Goal: Information Seeking & Learning: Compare options

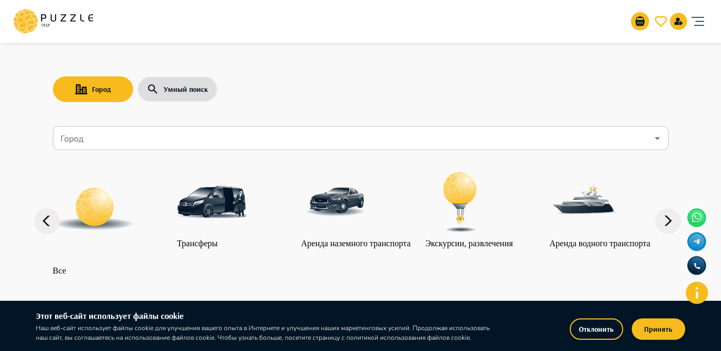
click at [659, 140] on icon "Open" at bounding box center [657, 138] width 13 height 13
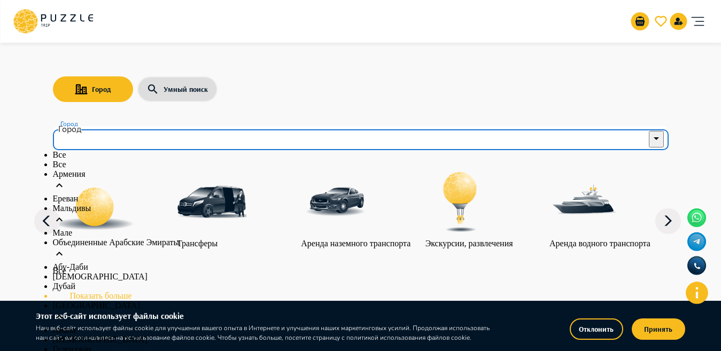
click at [113, 263] on li "Объединенные Арабские Эмираты" at bounding box center [361, 250] width 616 height 25
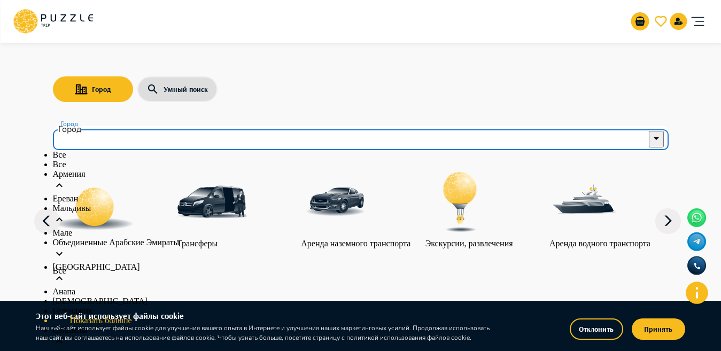
scroll to position [128, 0]
click at [109, 316] on li "Показать больше" at bounding box center [361, 321] width 616 height 10
click at [139, 238] on p "Объединенные Арабские Эмираты" at bounding box center [361, 243] width 616 height 10
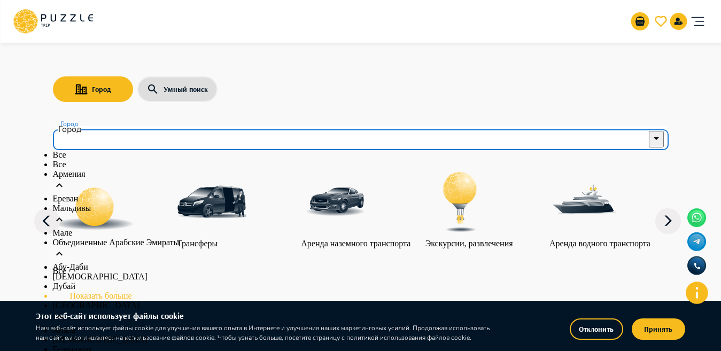
click at [102, 263] on p "Абу-Даби" at bounding box center [361, 268] width 616 height 10
type input "********"
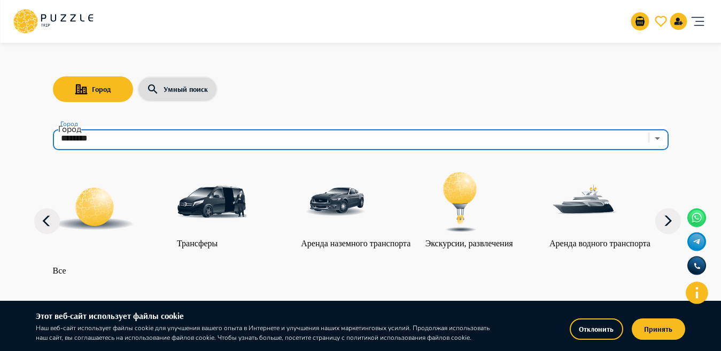
click at [476, 217] on img "category-activity" at bounding box center [461, 202] width 70 height 70
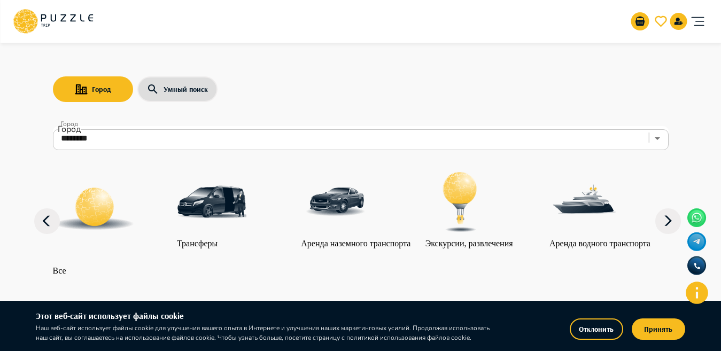
click at [476, 217] on img "category-activity" at bounding box center [461, 202] width 70 height 70
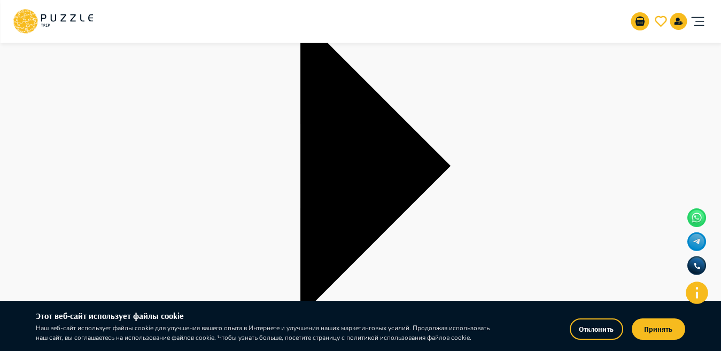
scroll to position [255, 0]
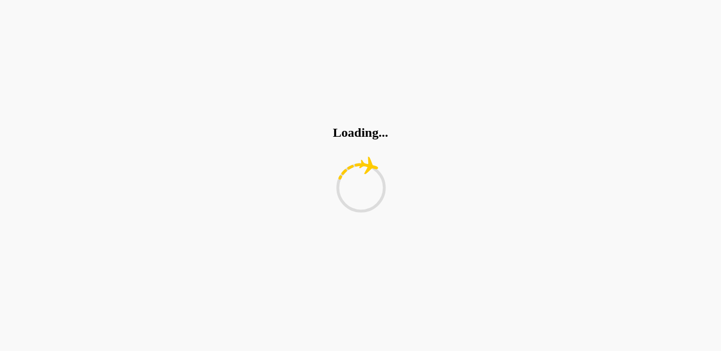
type input "*"
type input "**"
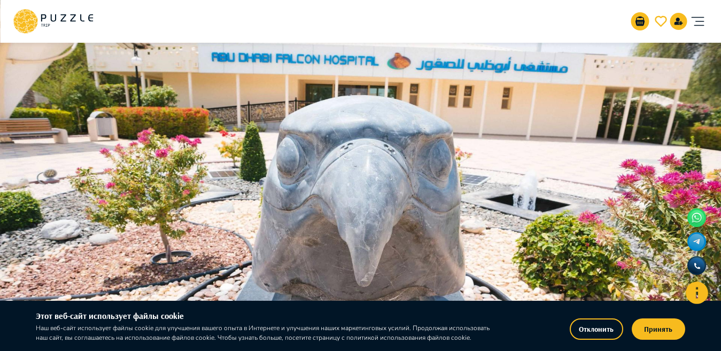
scroll to position [255, 0]
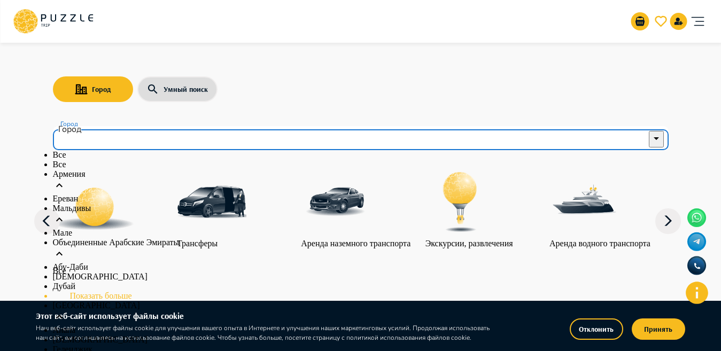
click at [102, 136] on input "Город" at bounding box center [353, 138] width 590 height 20
click at [165, 263] on li "Объединенные Арабские Эмираты" at bounding box center [361, 250] width 616 height 25
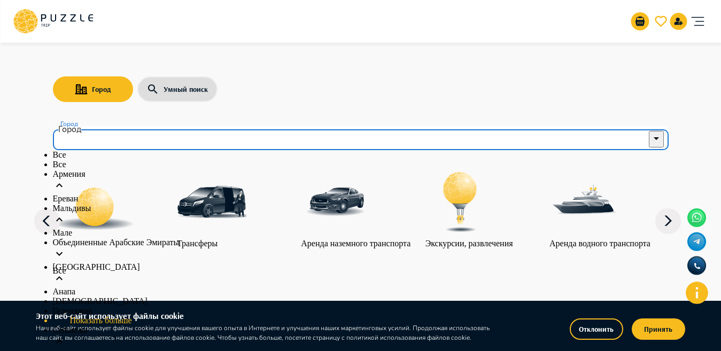
click at [166, 263] on li "Объединенные Арабские Эмираты" at bounding box center [361, 250] width 616 height 25
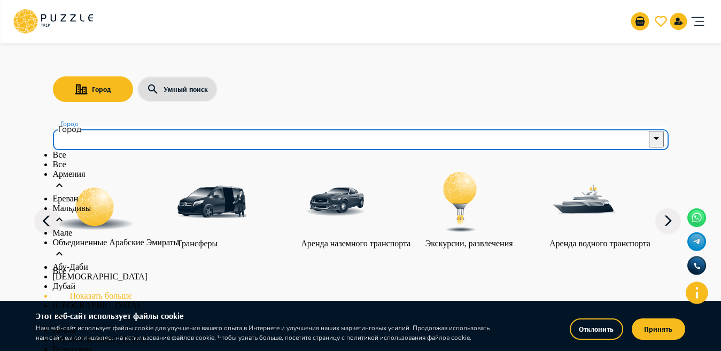
scroll to position [97, 0]
click at [175, 263] on li "Абу-Даби" at bounding box center [361, 268] width 616 height 10
type input "********"
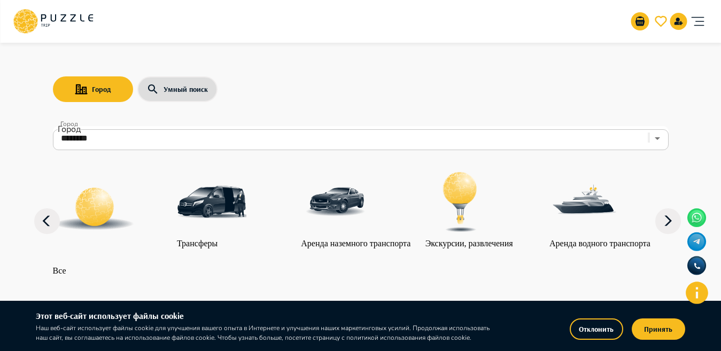
click at [493, 210] on img "category-activity" at bounding box center [461, 202] width 70 height 70
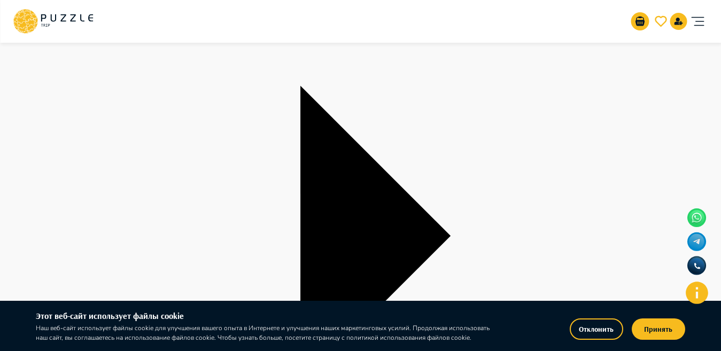
scroll to position [76, 0]
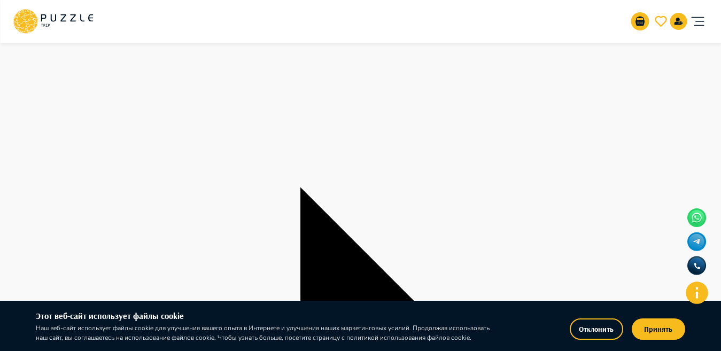
click at [655, 330] on button "Принять" at bounding box center [658, 329] width 53 height 21
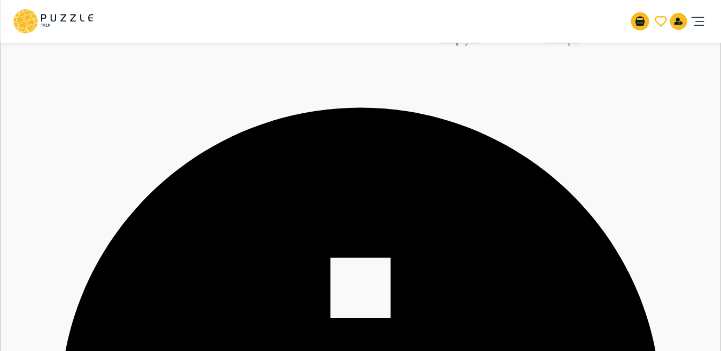
scroll to position [1621, 0]
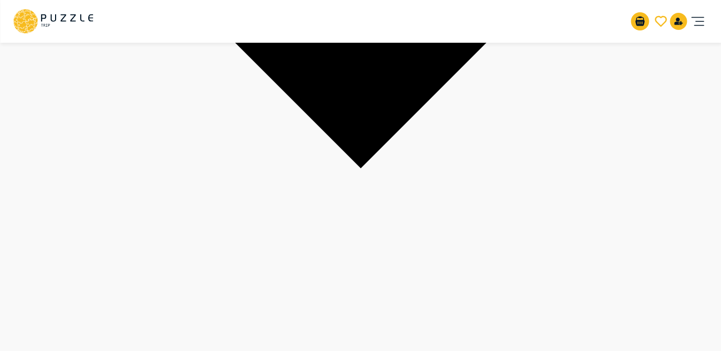
scroll to position [1033, 0]
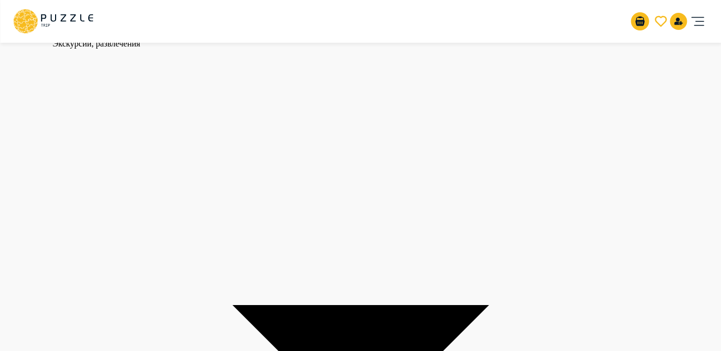
scroll to position [1440, 0]
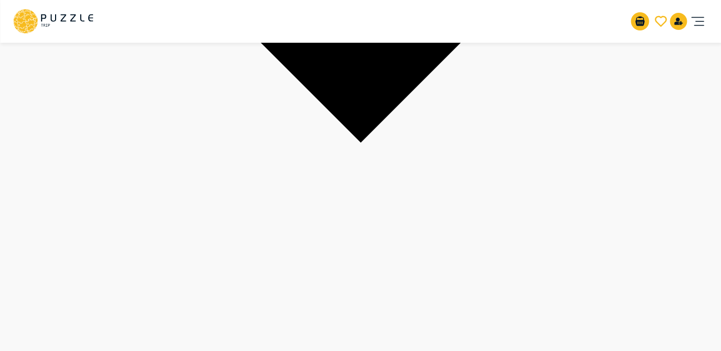
scroll to position [1723, 0]
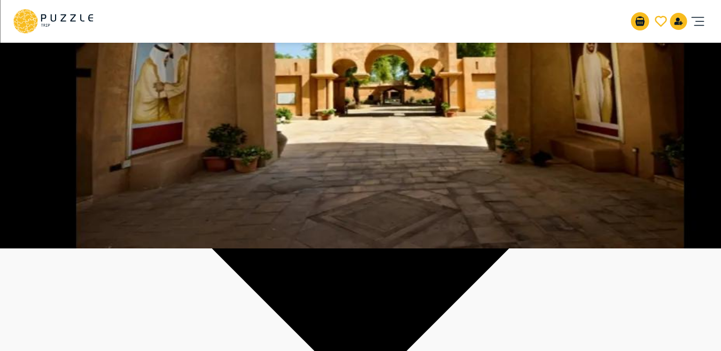
scroll to position [76, 0]
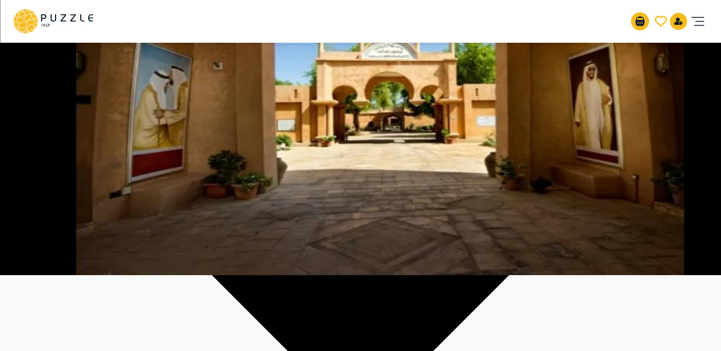
scroll to position [479, 0]
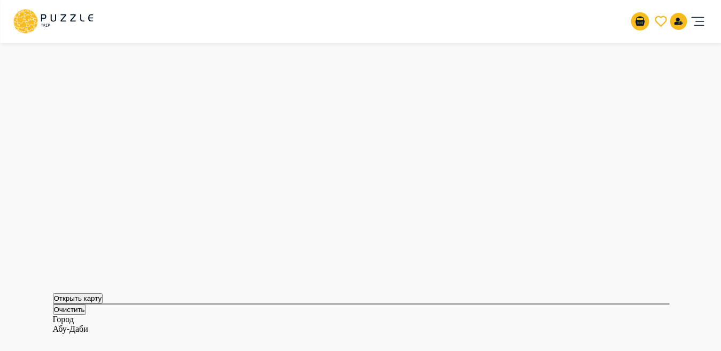
scroll to position [76, 0]
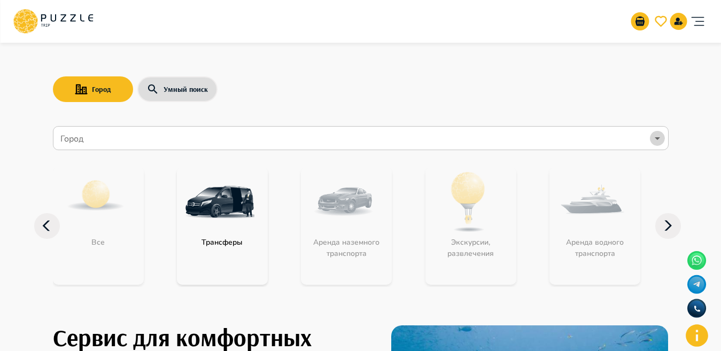
click at [663, 139] on icon "Open" at bounding box center [657, 138] width 13 height 13
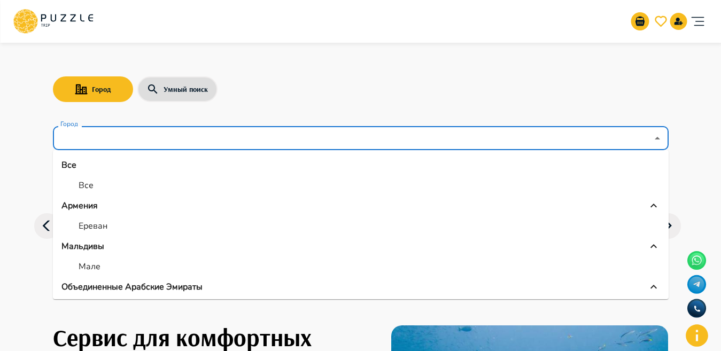
click at [104, 287] on p "Объединенные Арабские Эмираты" at bounding box center [131, 287] width 141 height 13
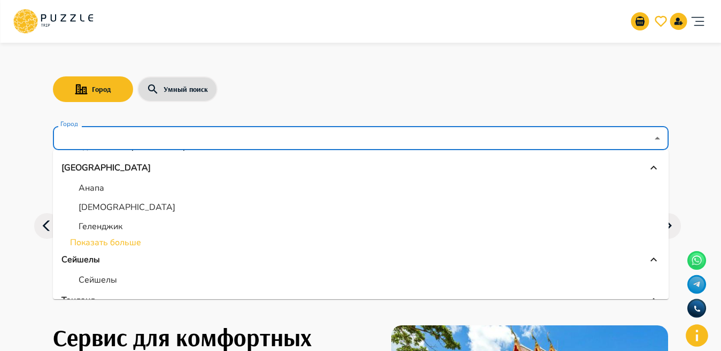
scroll to position [120, 0]
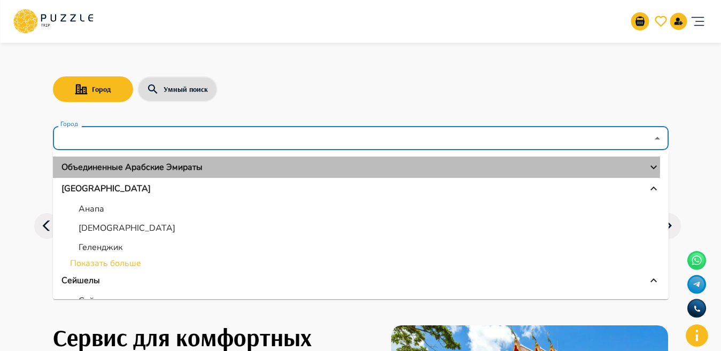
click at [134, 164] on p "Объединенные Арабские Эмираты" at bounding box center [131, 167] width 141 height 13
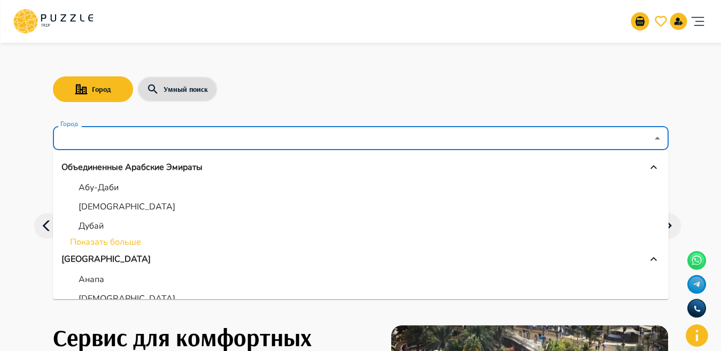
click at [102, 190] on p "Абу-Даби" at bounding box center [99, 187] width 40 height 13
type input "********"
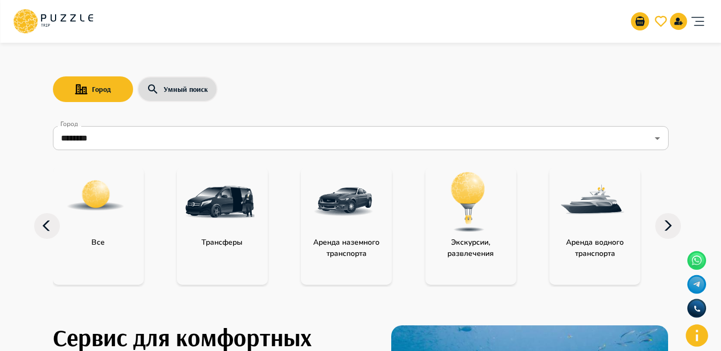
click at [120, 233] on div "category-all" at bounding box center [96, 202] width 86 height 70
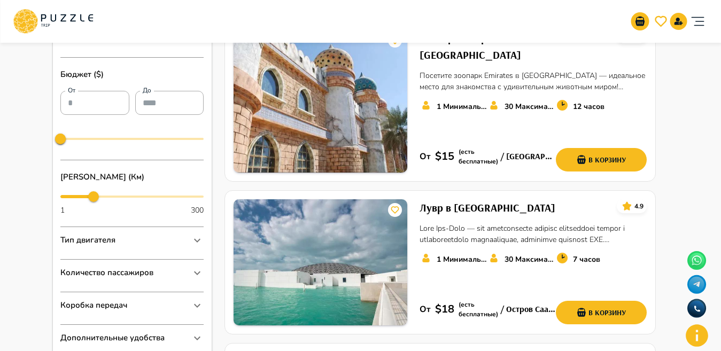
scroll to position [474, 0]
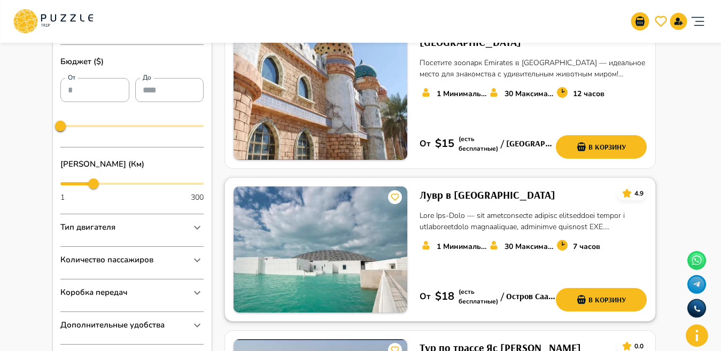
click at [444, 187] on h6 "Лувр в Абу-Даби" at bounding box center [488, 195] width 136 height 17
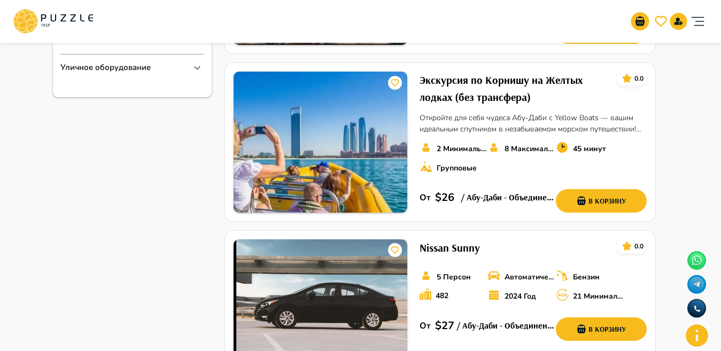
scroll to position [898, 0]
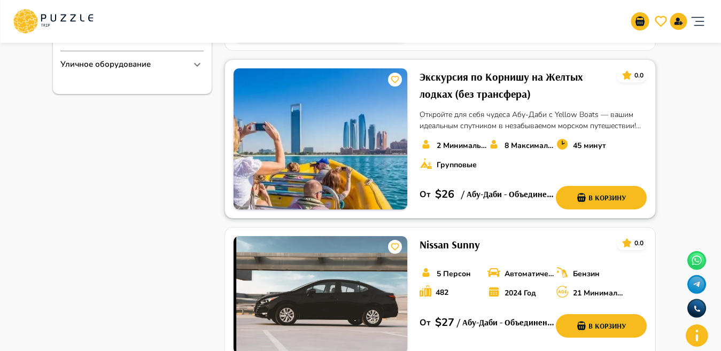
click at [494, 68] on h6 "Экскурсия по Корнишу на Желтых лодках (без трансфера)" at bounding box center [514, 85] width 189 height 34
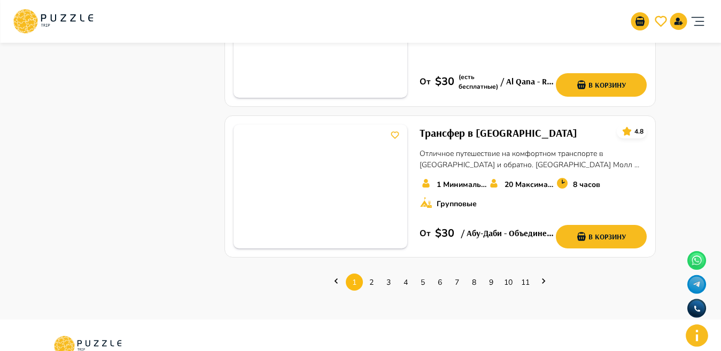
scroll to position [1465, 0]
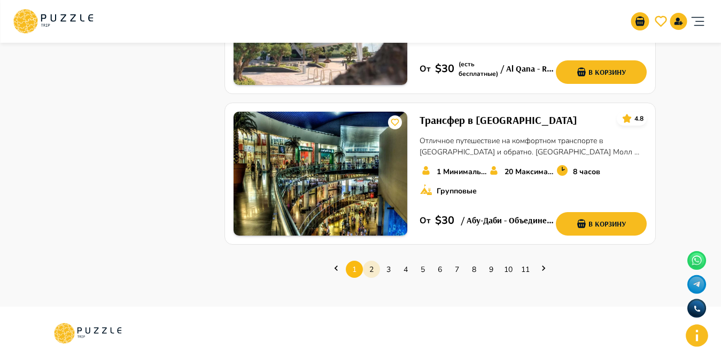
click at [370, 261] on link "2" at bounding box center [371, 269] width 17 height 17
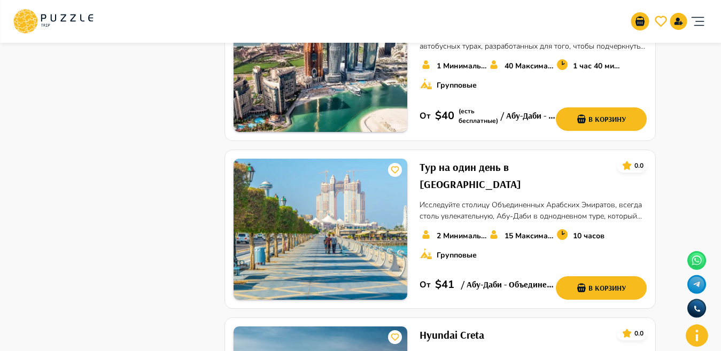
scroll to position [1030, 0]
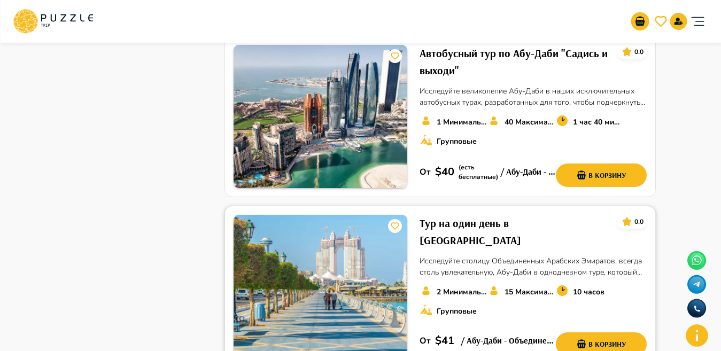
click at [452, 221] on h6 "Тур на один день в Абу-Даби" at bounding box center [514, 232] width 189 height 34
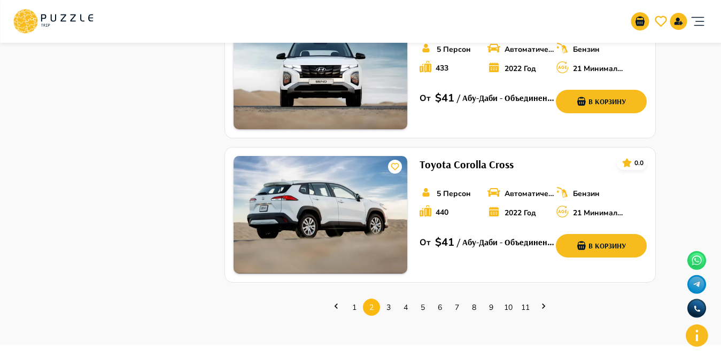
scroll to position [1407, 0]
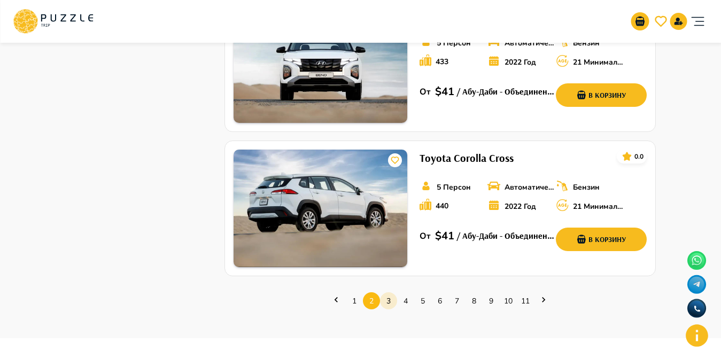
click at [392, 293] on link "3" at bounding box center [388, 301] width 17 height 17
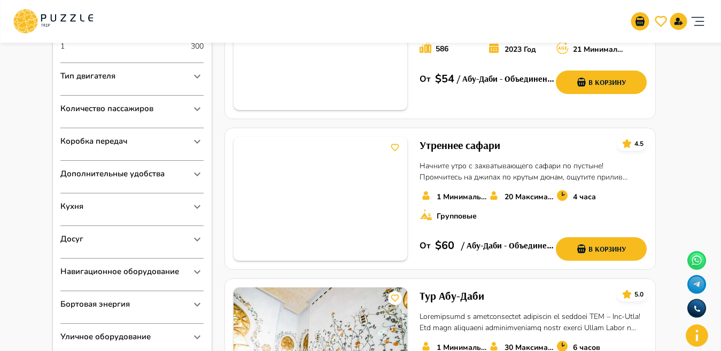
scroll to position [651, 0]
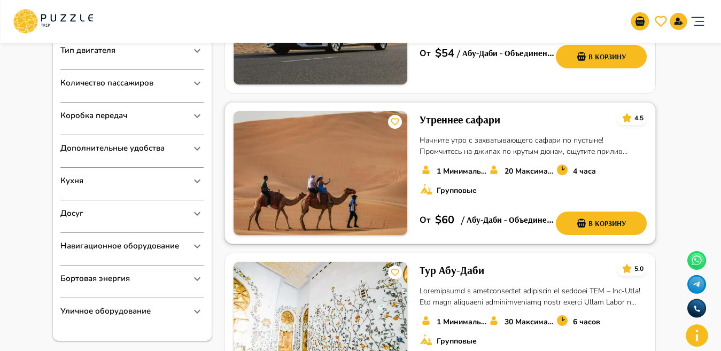
click at [465, 114] on h6 "Утреннее сафари" at bounding box center [460, 119] width 81 height 17
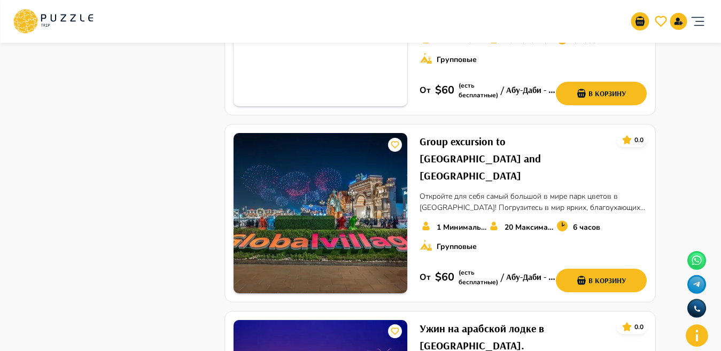
scroll to position [1156, 0]
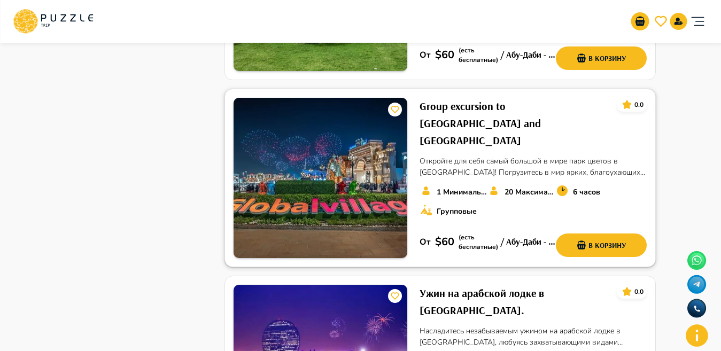
click at [490, 99] on h6 "Group excursion to Flower Park and Global Village" at bounding box center [514, 123] width 189 height 51
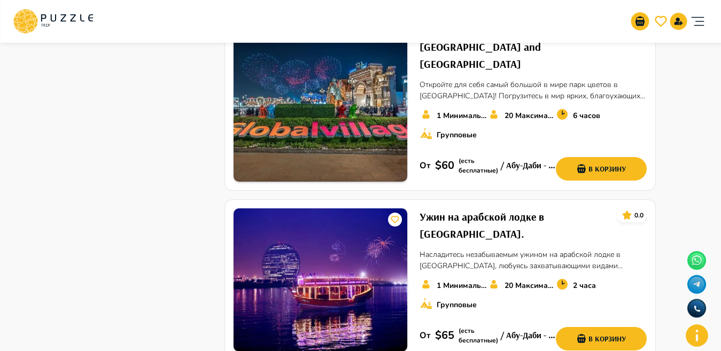
scroll to position [1261, 0]
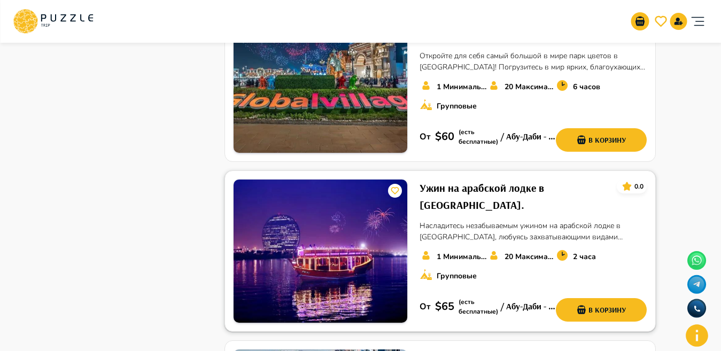
click at [470, 180] on h6 "Ужин на арабской лодке в Абу-Даби." at bounding box center [514, 197] width 189 height 34
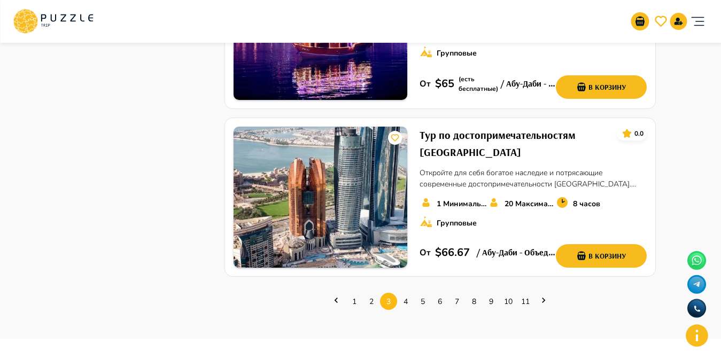
scroll to position [1555, 0]
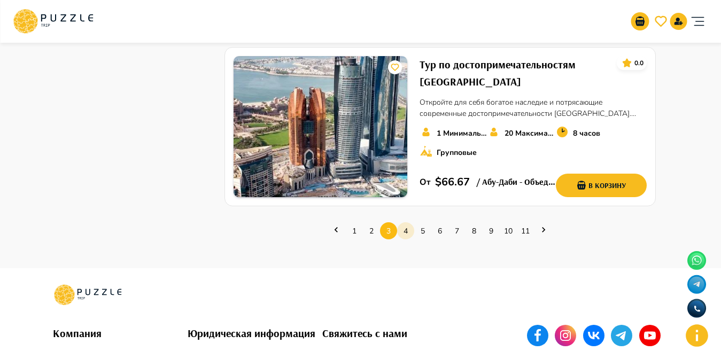
click at [404, 223] on link "4" at bounding box center [405, 231] width 17 height 17
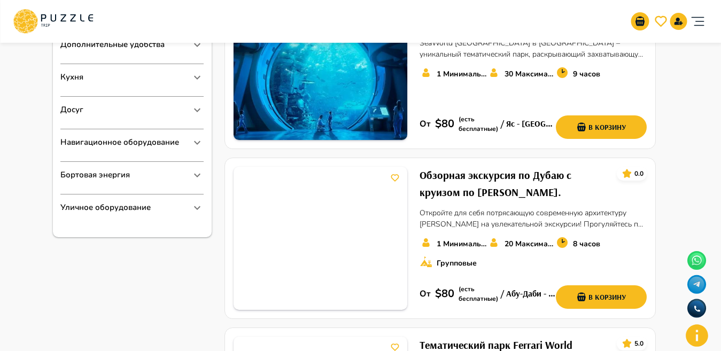
scroll to position [695, 0]
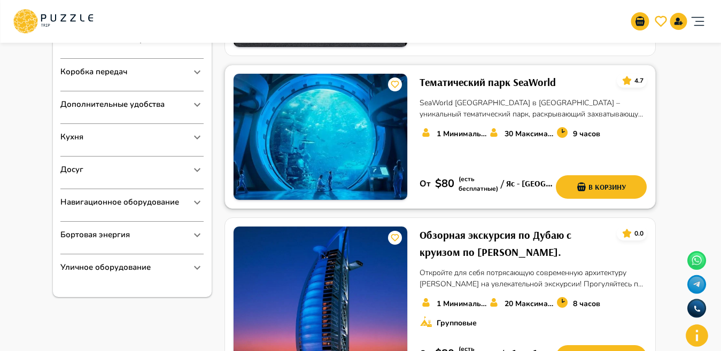
click at [452, 73] on div "Тематический парк SeaWorld 4.7 SeaWorld Yas Island в Абу-Даби – уникальный тема…" at bounding box center [440, 137] width 431 height 144
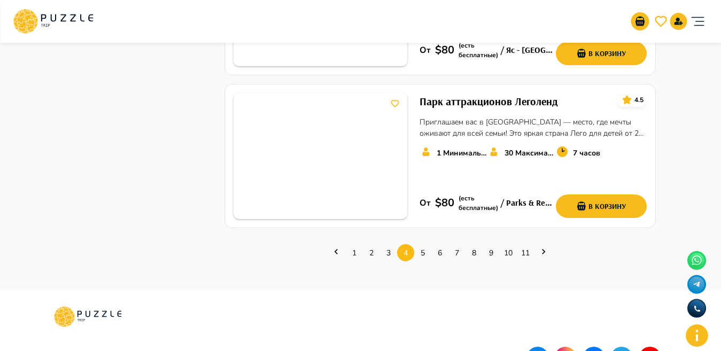
scroll to position [1461, 0]
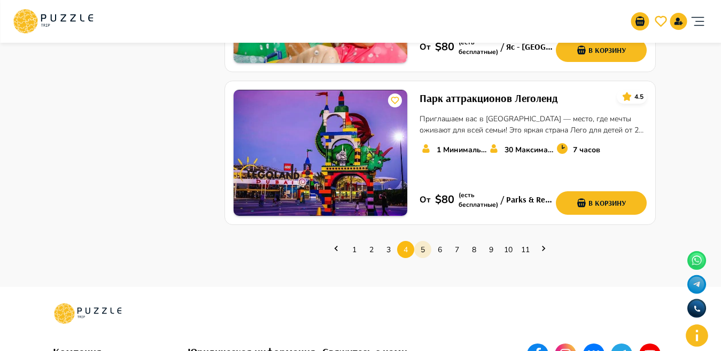
click at [423, 251] on link "5" at bounding box center [422, 250] width 17 height 17
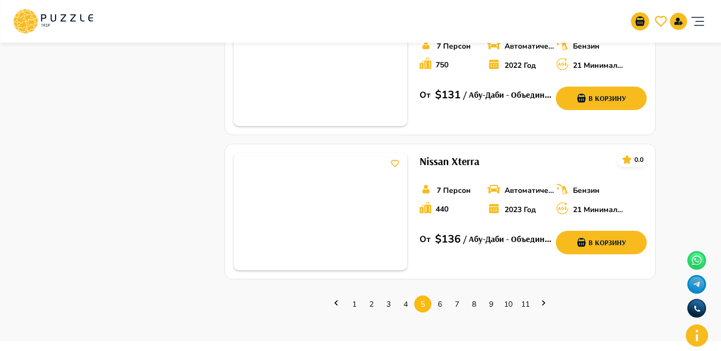
scroll to position [1459, 0]
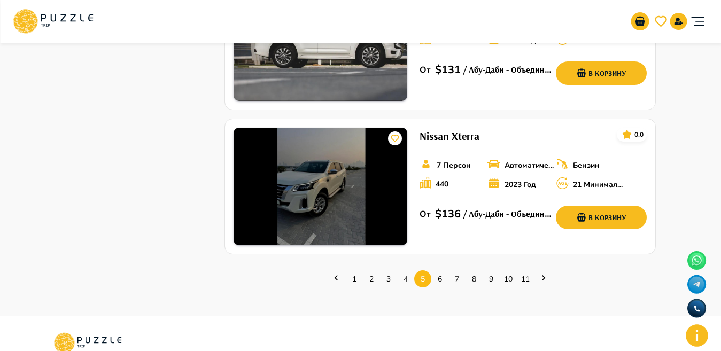
click at [705, 295] on link at bounding box center [697, 285] width 27 height 21
click at [441, 271] on link "6" at bounding box center [440, 279] width 17 height 17
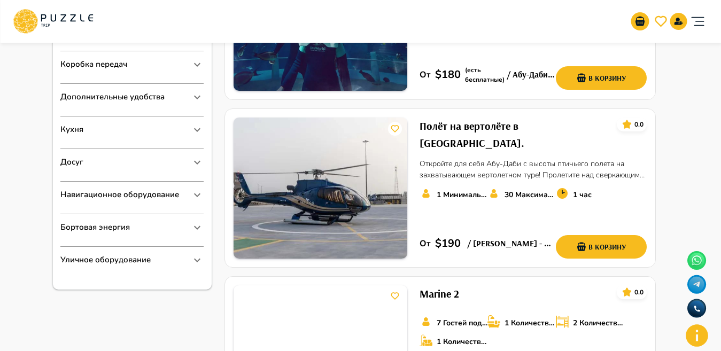
scroll to position [716, 0]
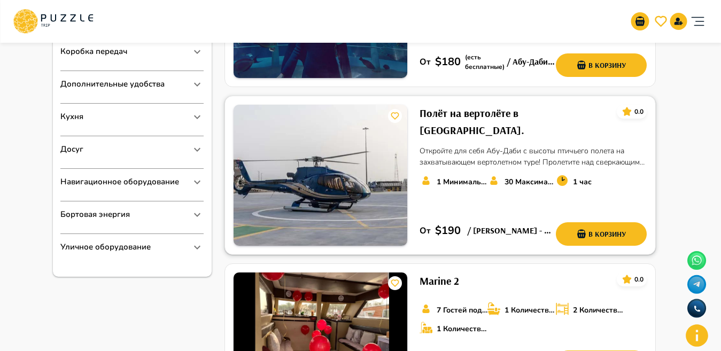
click at [450, 107] on h6 "Полёт на вертолёте в Абу-Даби." at bounding box center [514, 122] width 189 height 34
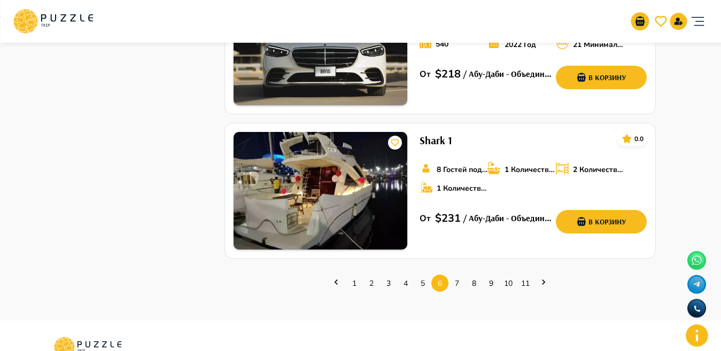
scroll to position [1415, 0]
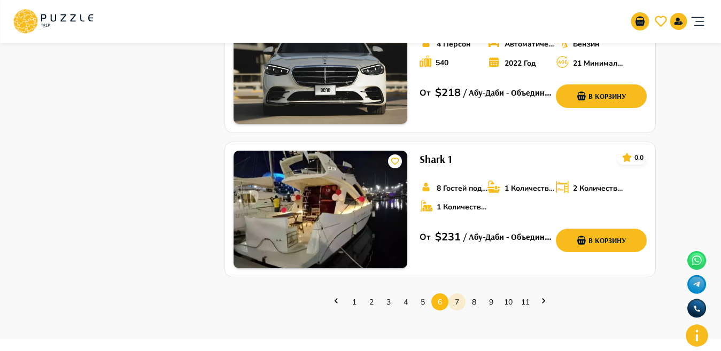
click at [455, 294] on link "7" at bounding box center [457, 302] width 17 height 17
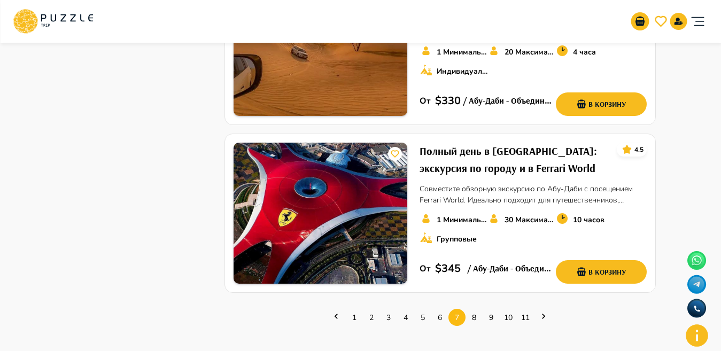
scroll to position [1479, 0]
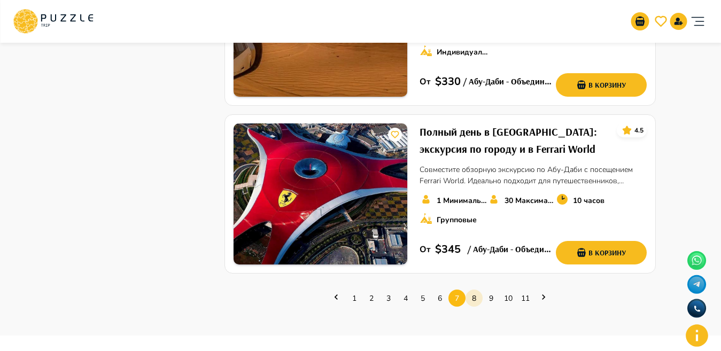
click at [474, 290] on link "8" at bounding box center [474, 298] width 17 height 17
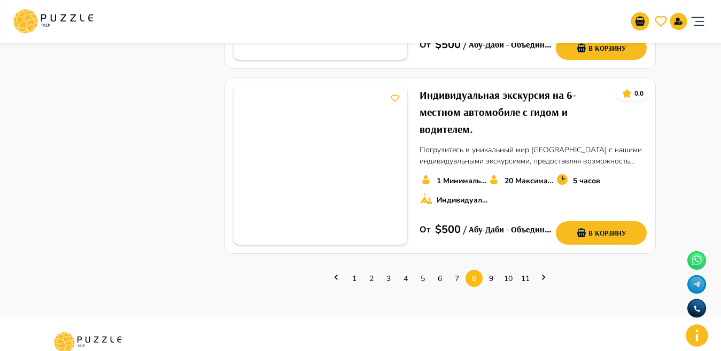
scroll to position [1545, 0]
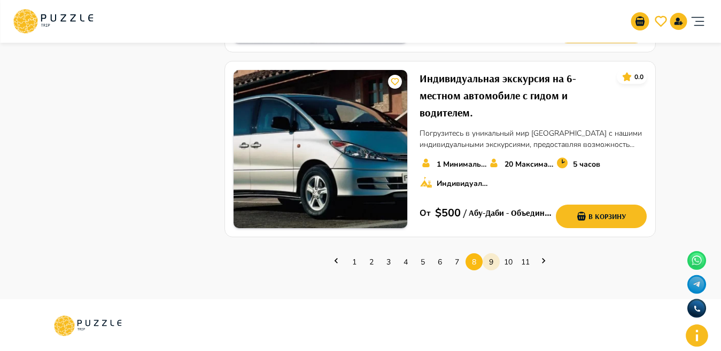
click at [495, 265] on link "9" at bounding box center [491, 262] width 17 height 17
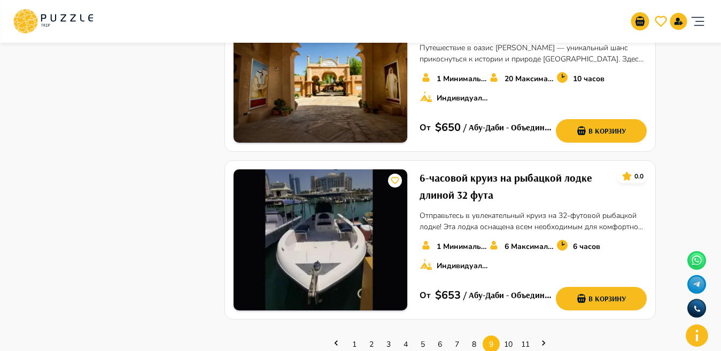
scroll to position [1606, 0]
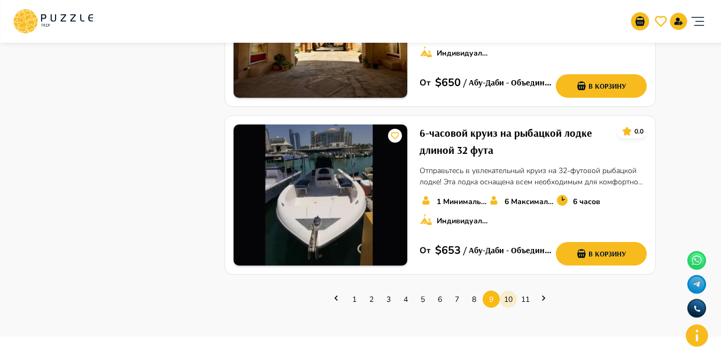
click at [510, 291] on link "10" at bounding box center [508, 299] width 17 height 17
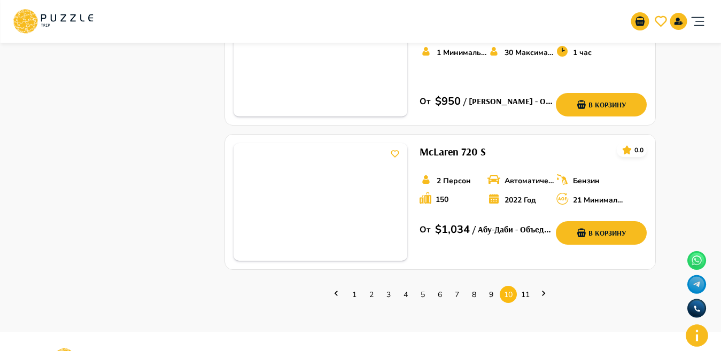
scroll to position [1458, 0]
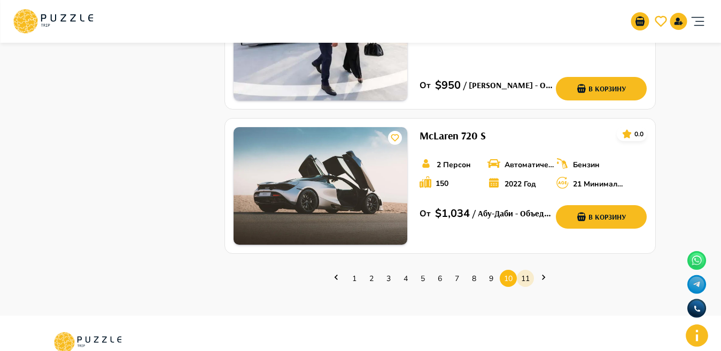
click at [528, 271] on link "11" at bounding box center [525, 279] width 17 height 17
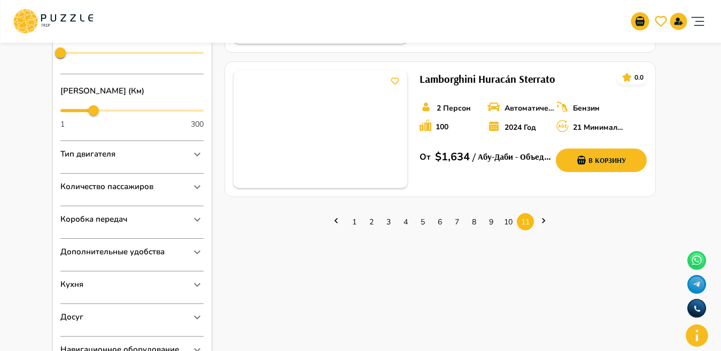
scroll to position [550, 0]
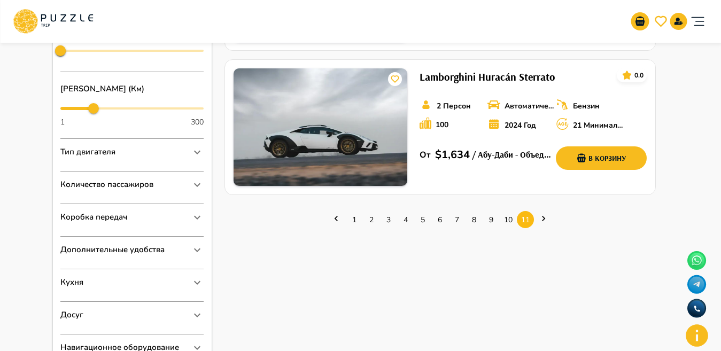
click at [543, 218] on icon "Next page" at bounding box center [544, 218] width 11 height 11
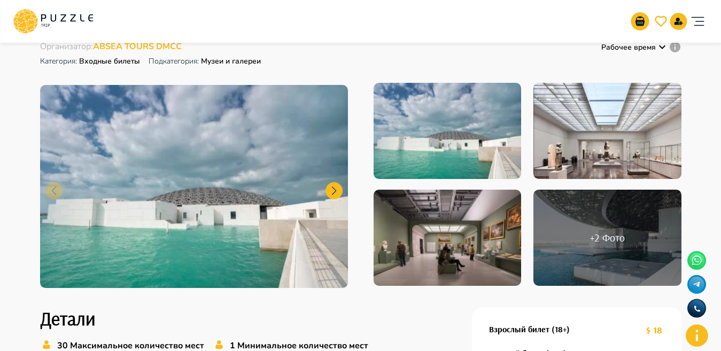
scroll to position [24, 0]
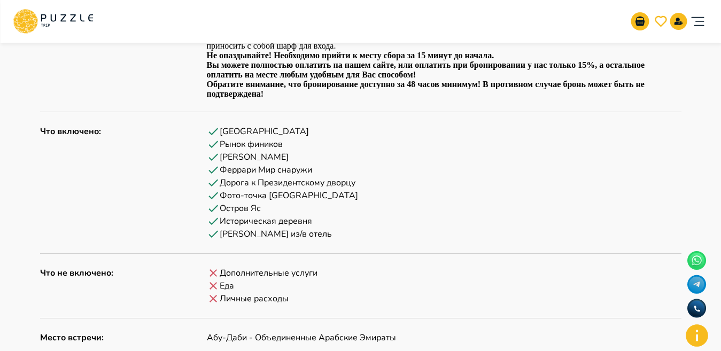
scroll to position [24, 0]
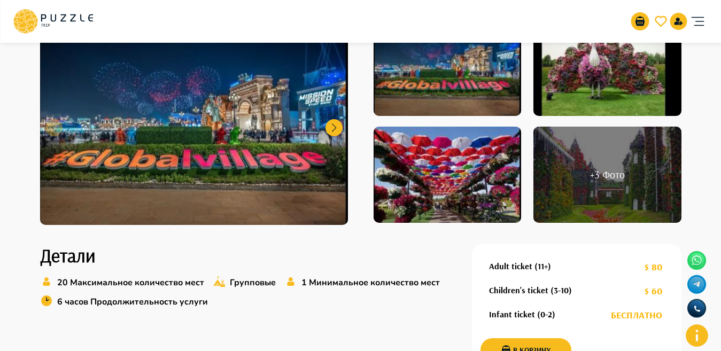
scroll to position [154, 0]
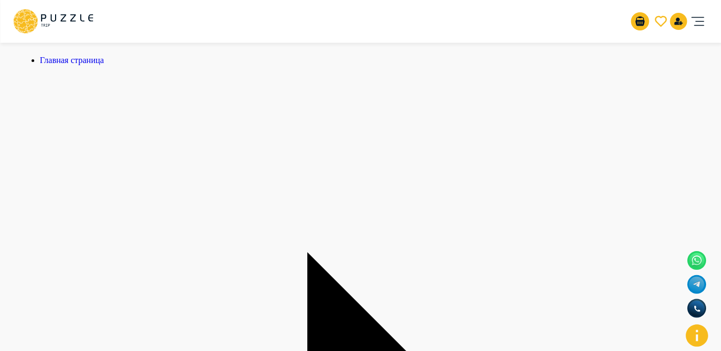
click at [134, 25] on div "Организаторам услуг Турагентствам Зарегистрироваться Войти USD *** RU **" at bounding box center [361, 21] width 696 height 34
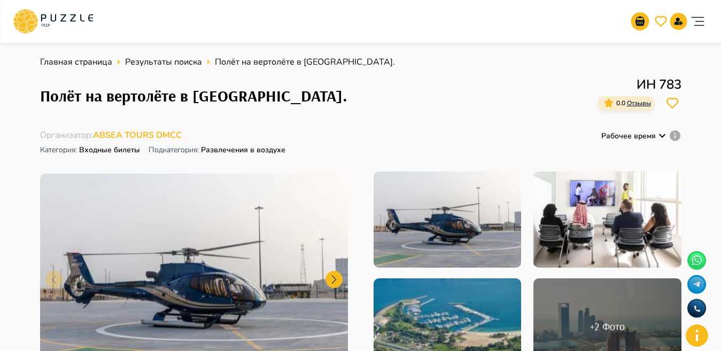
click at [118, 27] on div "Организаторам услуг Турагентствам Зарегистрироваться Войти USD *** RU **" at bounding box center [361, 21] width 696 height 34
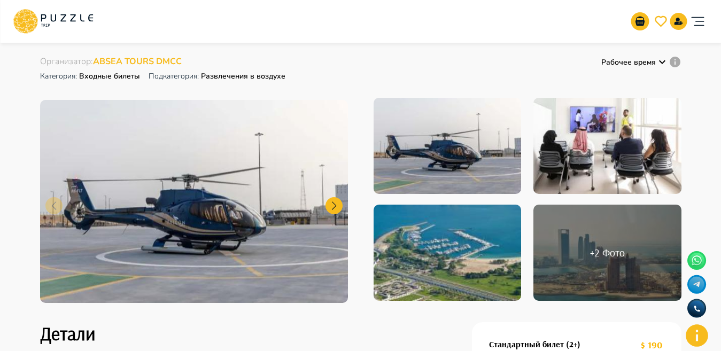
scroll to position [71, 0]
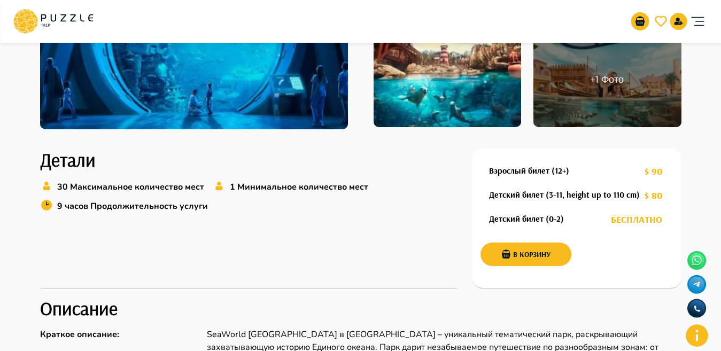
scroll to position [244, 0]
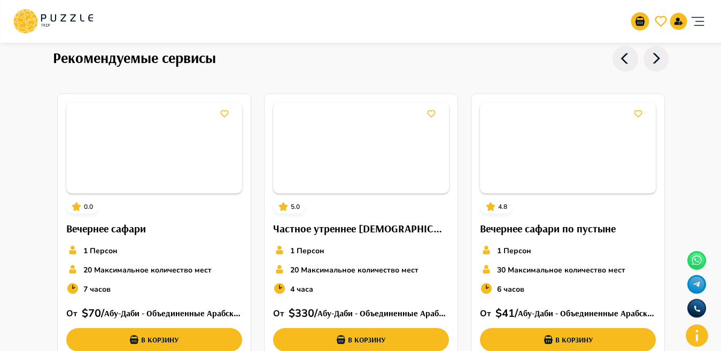
scroll to position [1014, 0]
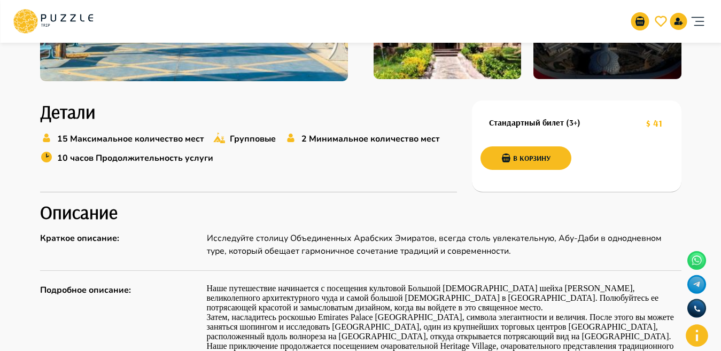
scroll to position [307, 0]
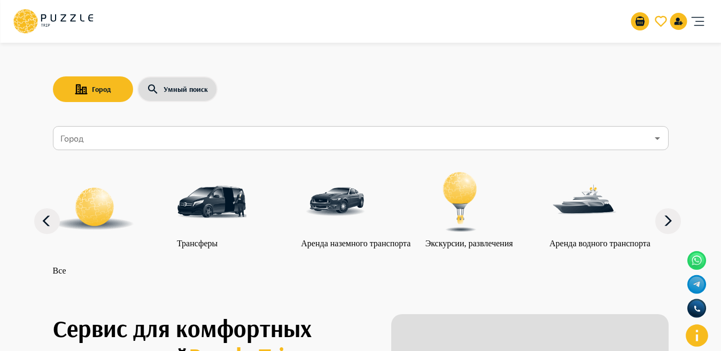
click at [274, 151] on nav "Город Город Все Трансферы Аренда наземного транспорта Экскурсии, развлечения Ар…" at bounding box center [361, 207] width 616 height 171
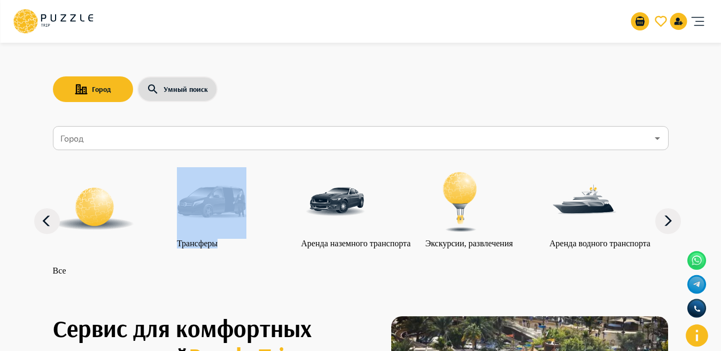
click at [274, 151] on nav "Город Город Все Трансферы Аренда наземного транспорта Экскурсии, развлечения Ар…" at bounding box center [361, 207] width 616 height 171
click at [174, 130] on input "Город" at bounding box center [353, 138] width 590 height 20
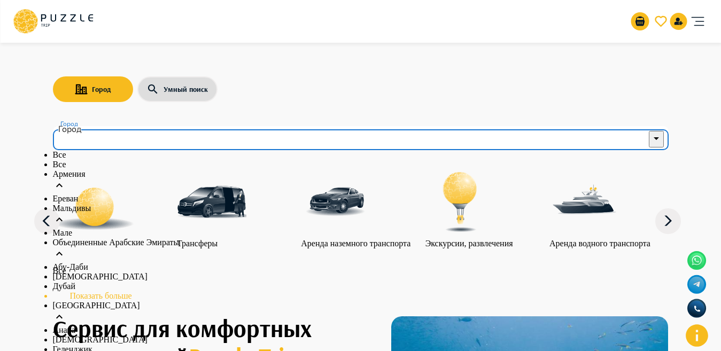
click at [125, 248] on p "Объединенные Арабские Эмираты" at bounding box center [361, 243] width 616 height 10
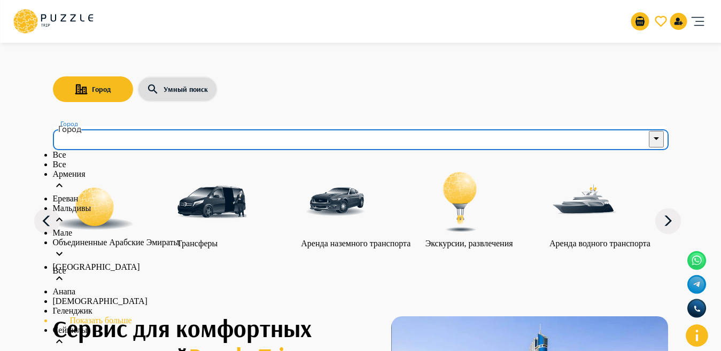
scroll to position [100, 0]
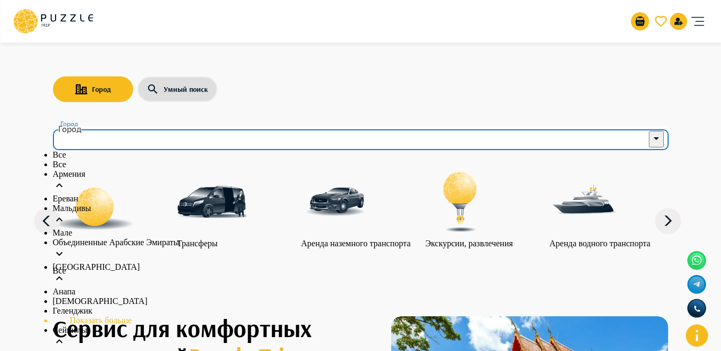
click at [162, 238] on p "Объединенные Арабские Эмираты" at bounding box center [361, 243] width 616 height 10
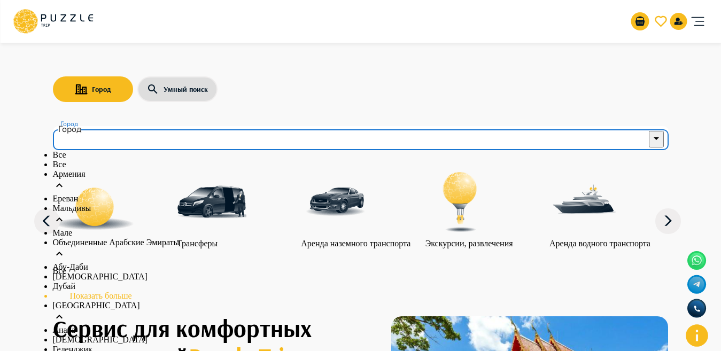
click at [102, 282] on p "Дубай" at bounding box center [361, 287] width 616 height 10
type input "*****"
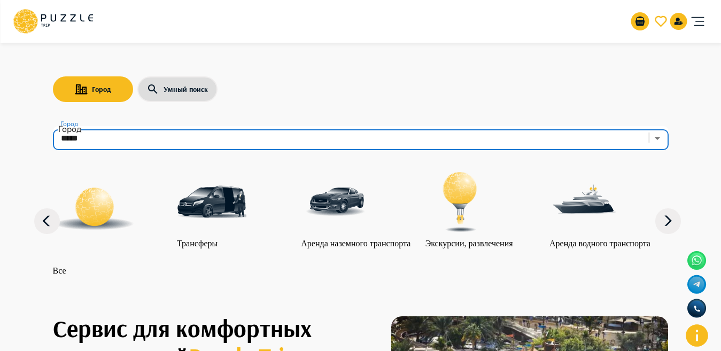
click at [106, 223] on img "category-all" at bounding box center [94, 208] width 83 height 83
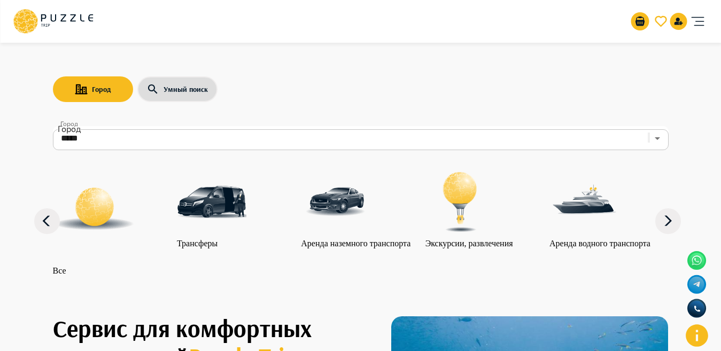
click at [106, 223] on img "category-all" at bounding box center [94, 208] width 83 height 83
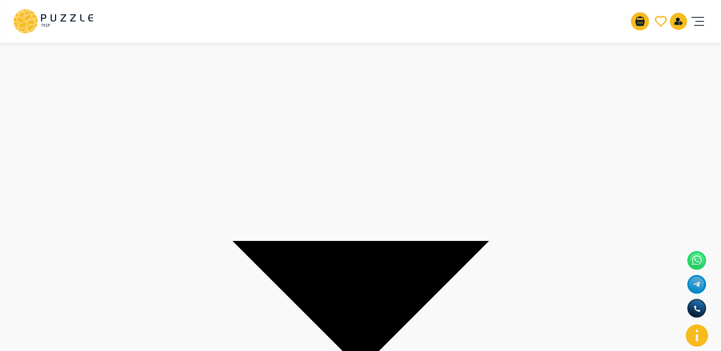
scroll to position [1505, 0]
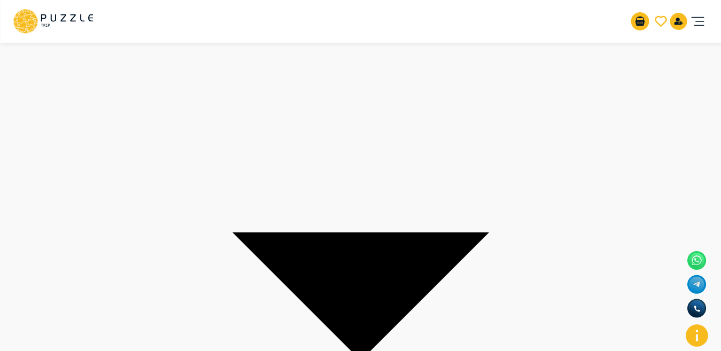
scroll to position [1497, 0]
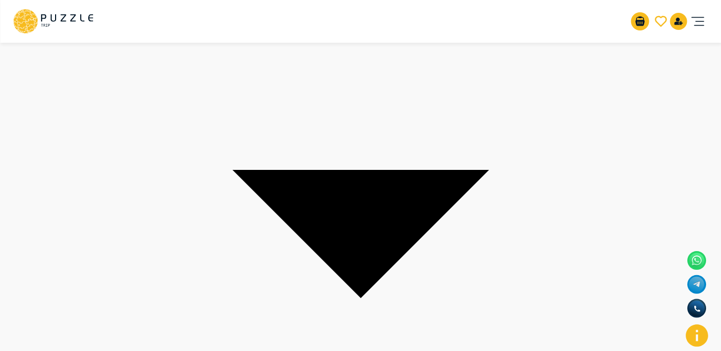
scroll to position [1540, 0]
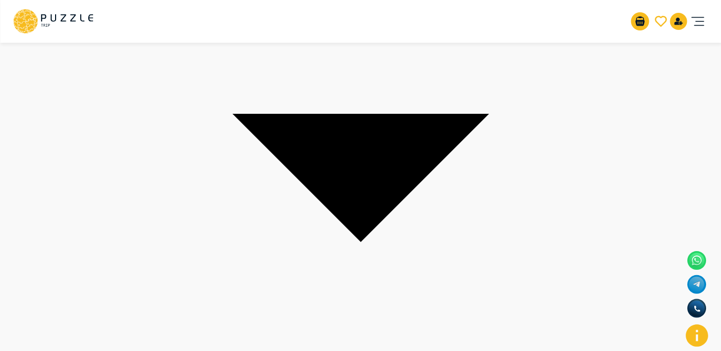
scroll to position [1647, 0]
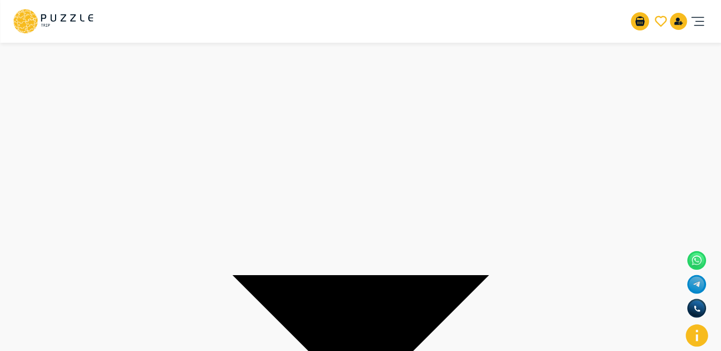
scroll to position [1455, 0]
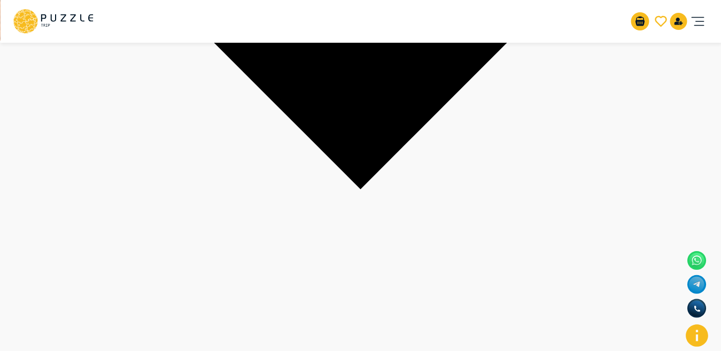
scroll to position [321, 0]
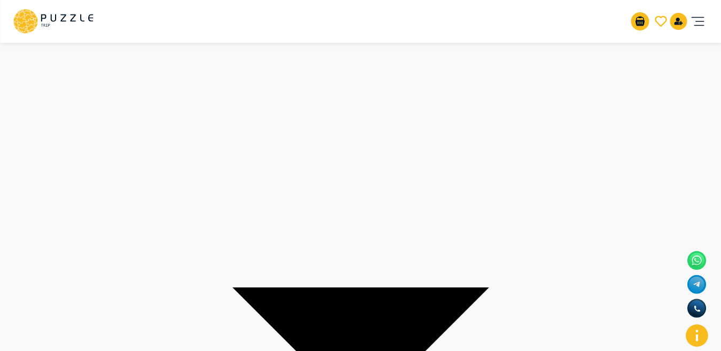
scroll to position [1424, 0]
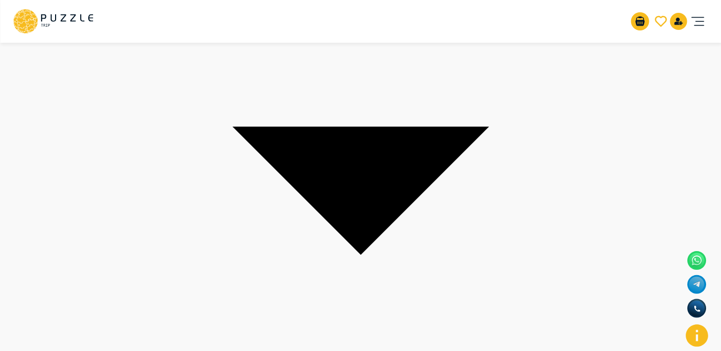
scroll to position [1583, 0]
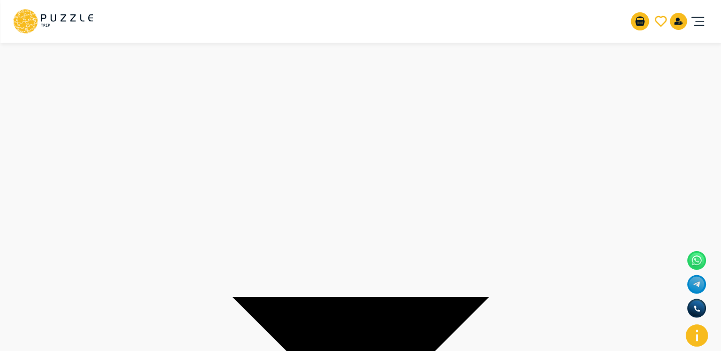
scroll to position [1412, 0]
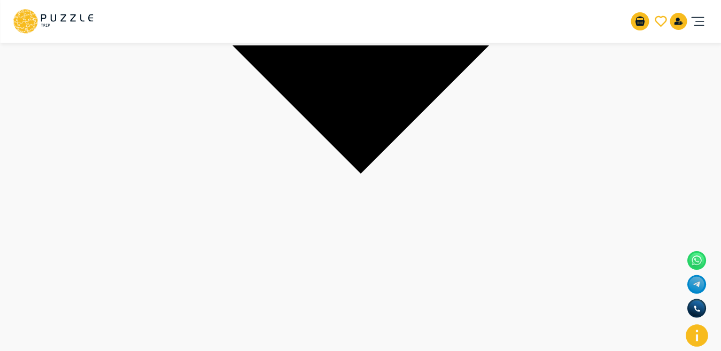
scroll to position [1670, 0]
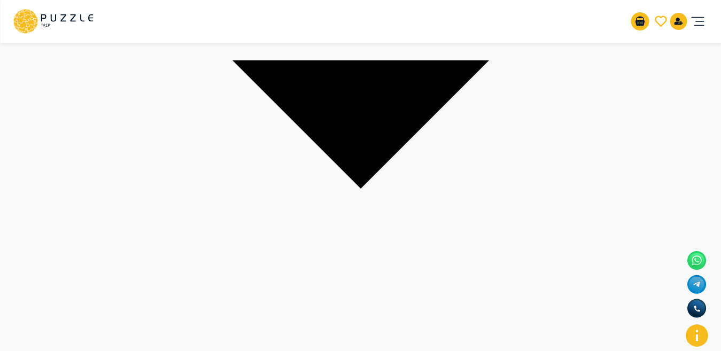
scroll to position [1678, 0]
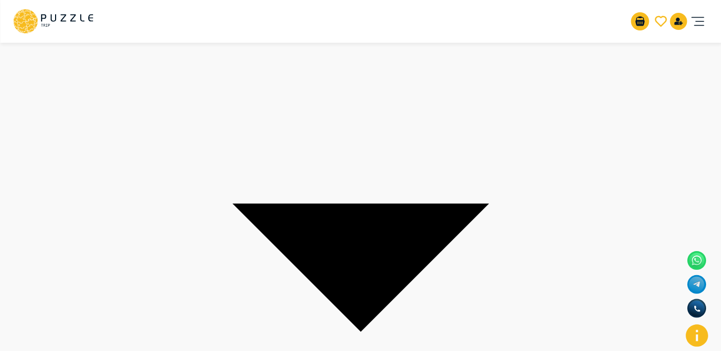
scroll to position [1518, 0]
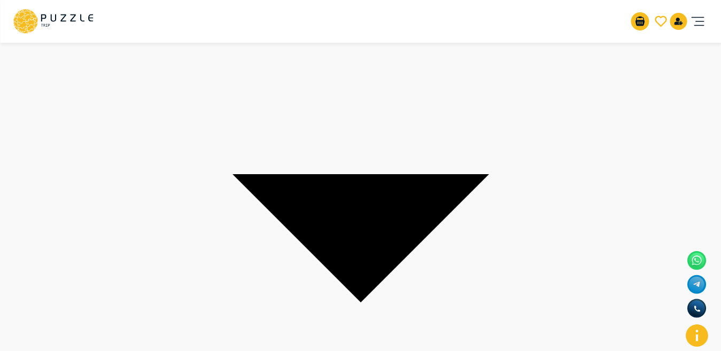
scroll to position [1540, 0]
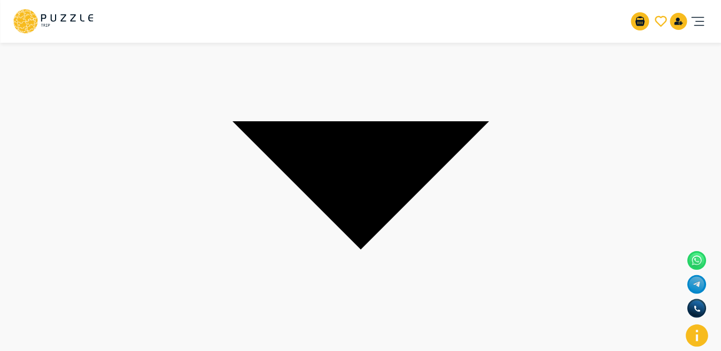
scroll to position [1624, 0]
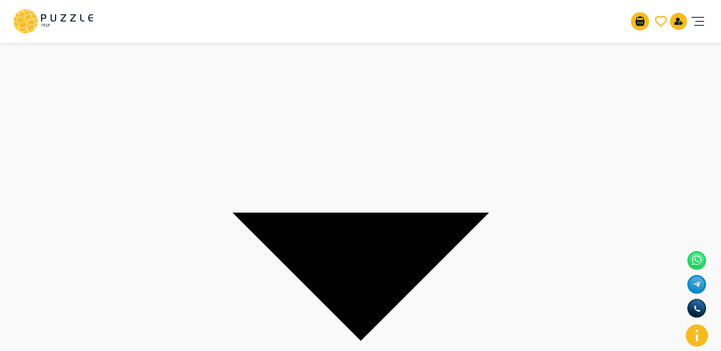
scroll to position [1497, 0]
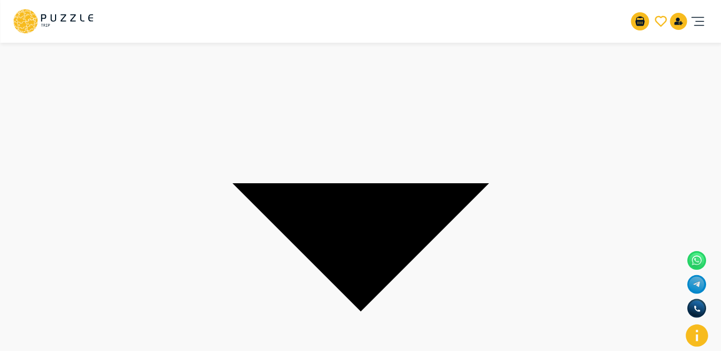
scroll to position [1544, 0]
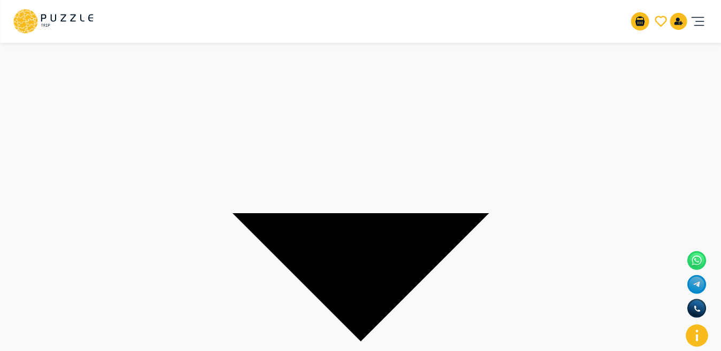
scroll to position [1517, 0]
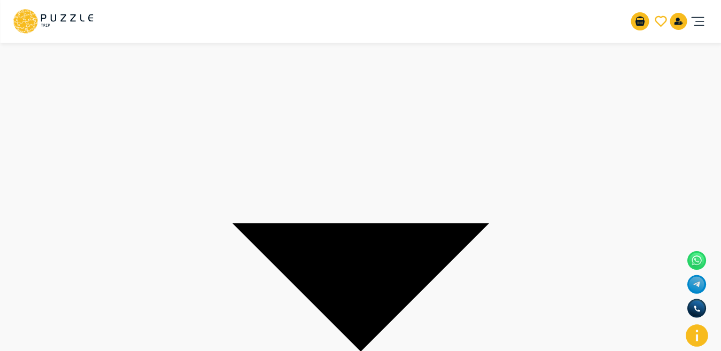
scroll to position [1507, 0]
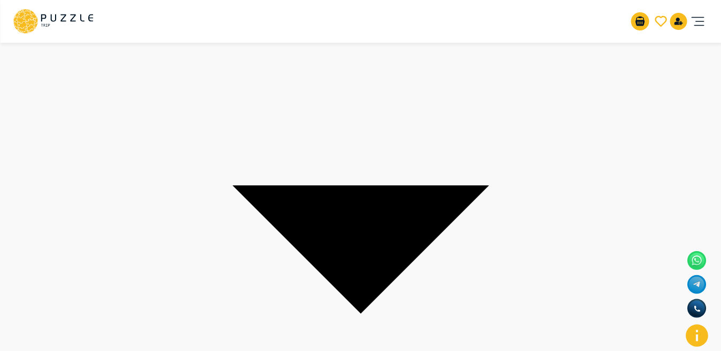
scroll to position [1533, 0]
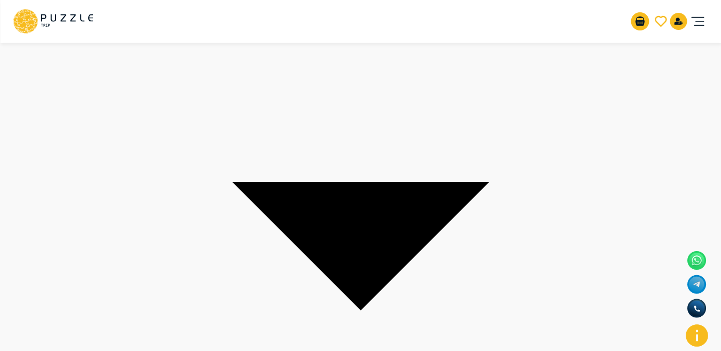
scroll to position [1523, 0]
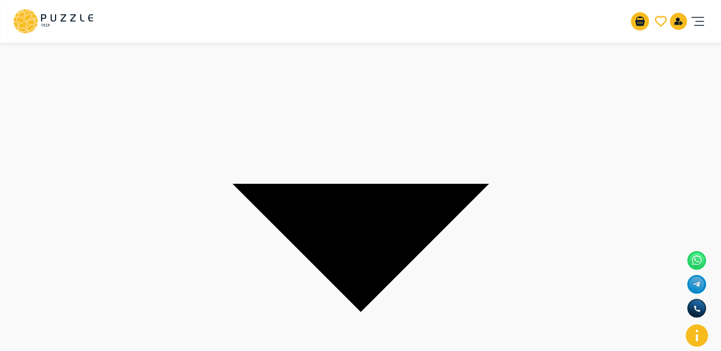
scroll to position [1563, 0]
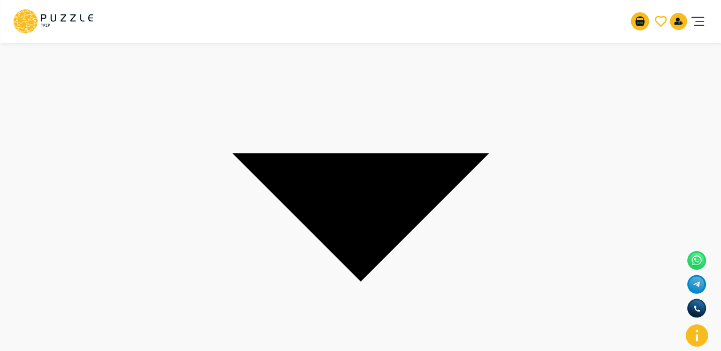
scroll to position [1558, 0]
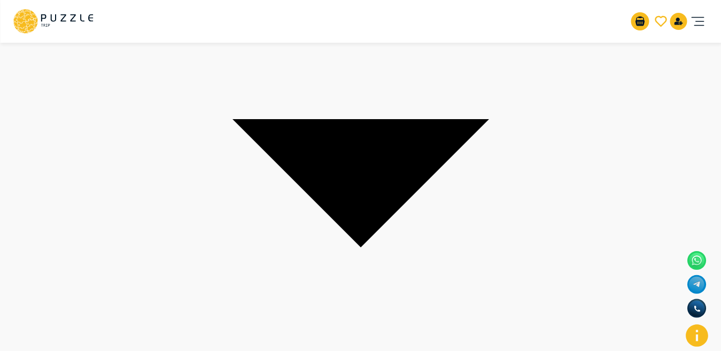
scroll to position [1602, 0]
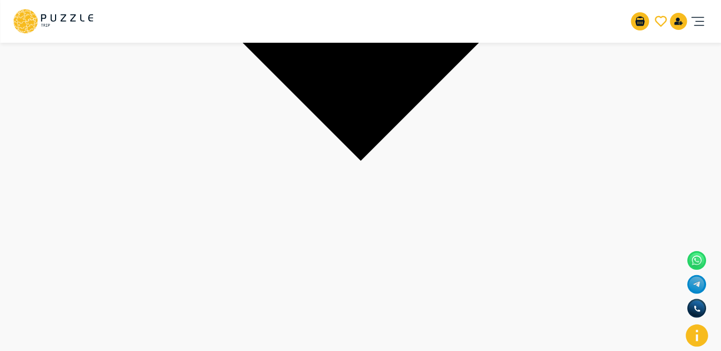
scroll to position [1703, 0]
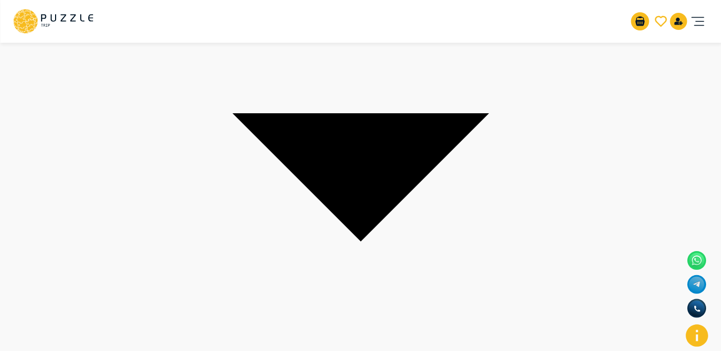
scroll to position [1605, 0]
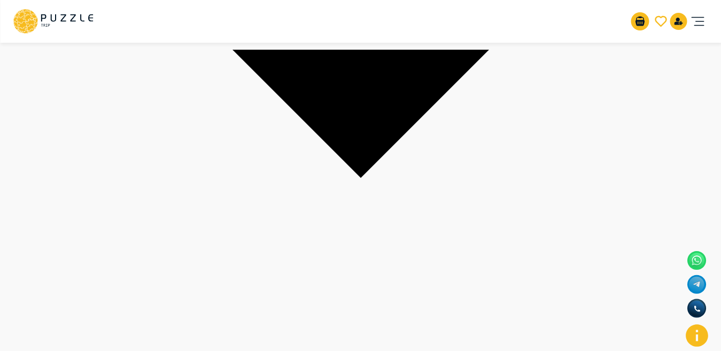
scroll to position [1665, 0]
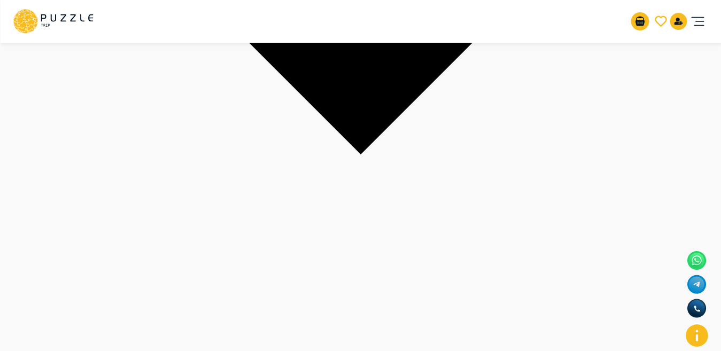
scroll to position [1552, 0]
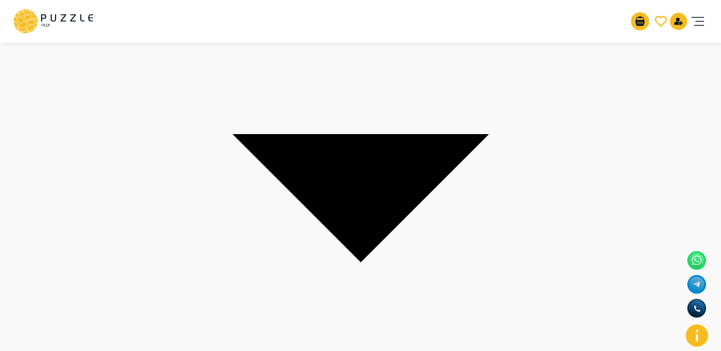
scroll to position [1611, 0]
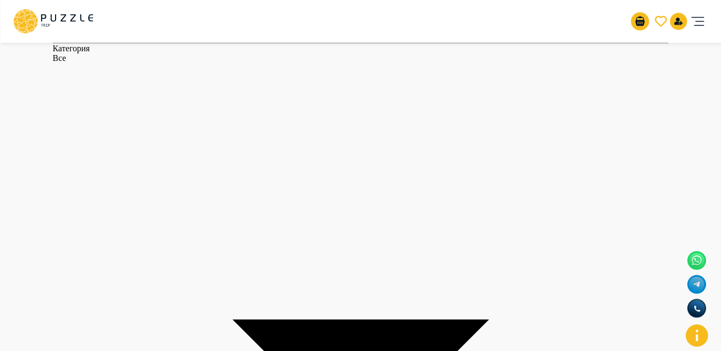
scroll to position [1401, 0]
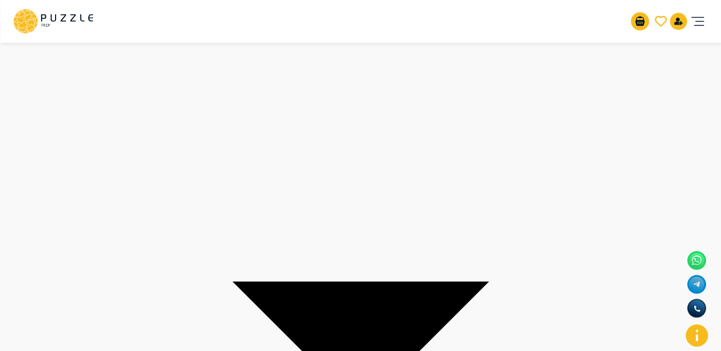
scroll to position [1497, 0]
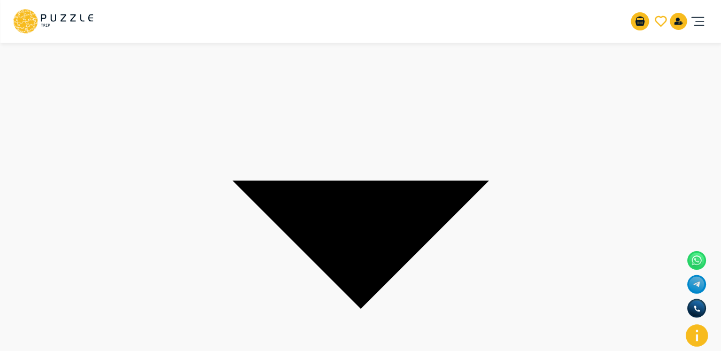
scroll to position [1531, 0]
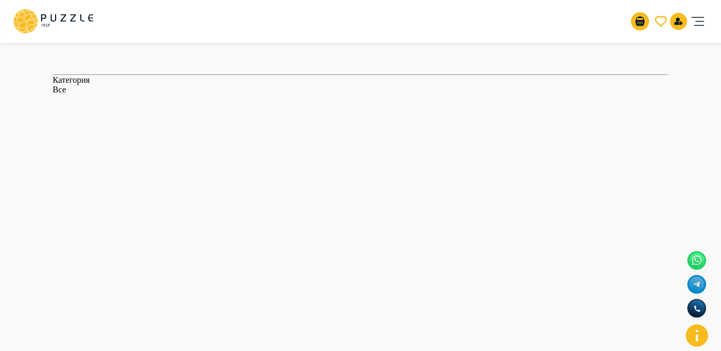
scroll to position [1364, 0]
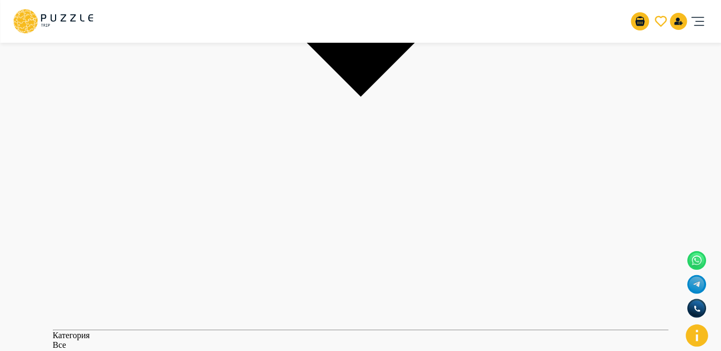
scroll to position [1105, 0]
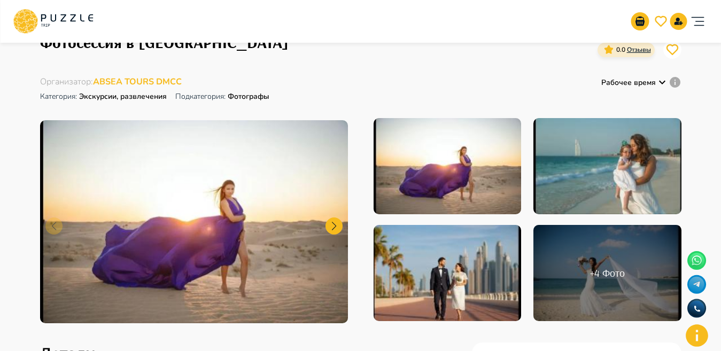
scroll to position [121, 0]
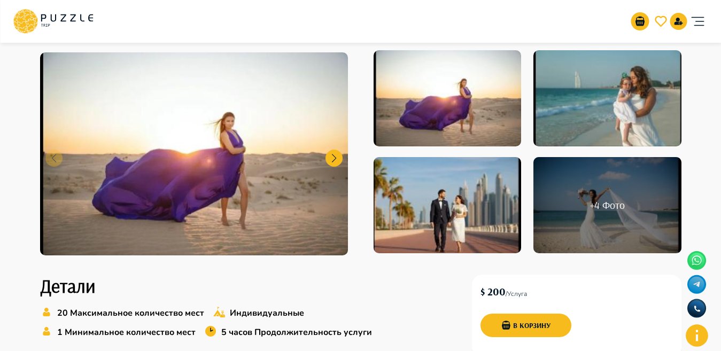
click at [477, 181] on img at bounding box center [448, 205] width 148 height 96
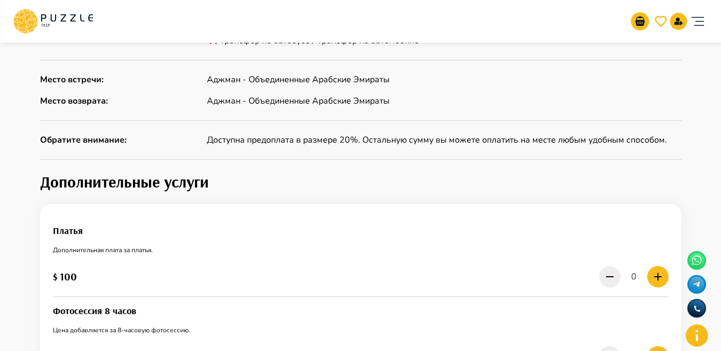
scroll to position [139, 0]
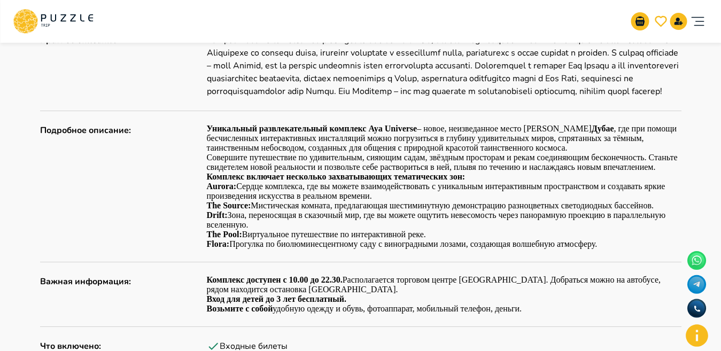
scroll to position [540, 0]
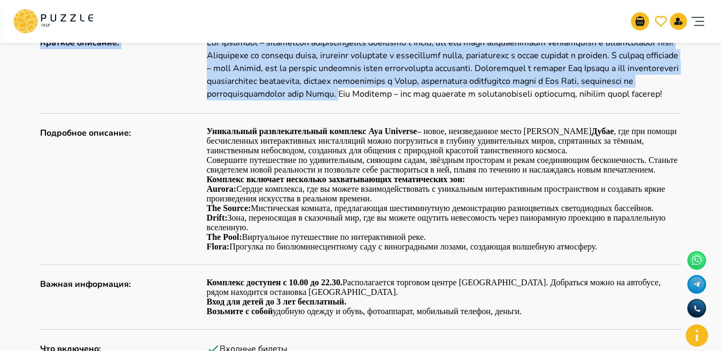
drag, startPoint x: 663, startPoint y: 94, endPoint x: 560, endPoint y: 116, distance: 104.6
click at [560, 116] on div "Описание Краткое описание : Подробное описание : Уникальный развлекательный ком…" at bounding box center [361, 252] width 642 height 494
copy div "Краткое описание : Aya Universe – уникальный развлекательный комплекс в [GEOGRA…"
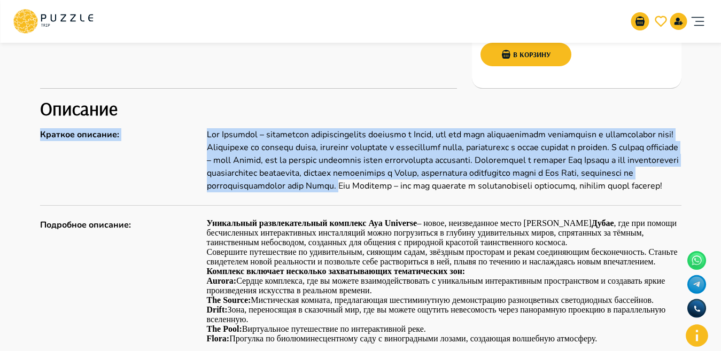
scroll to position [450, 0]
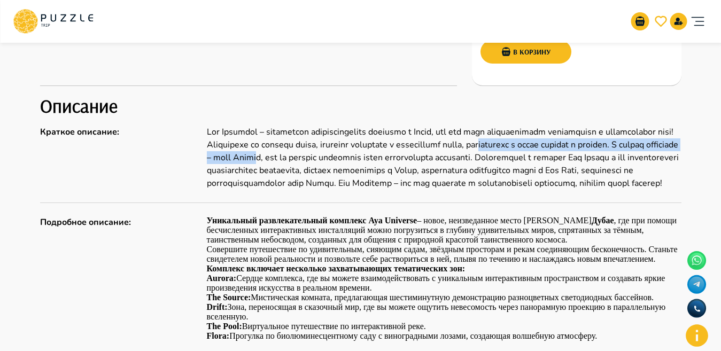
drag, startPoint x: 447, startPoint y: 156, endPoint x: 617, endPoint y: 149, distance: 170.7
click at [617, 149] on p at bounding box center [444, 158] width 475 height 64
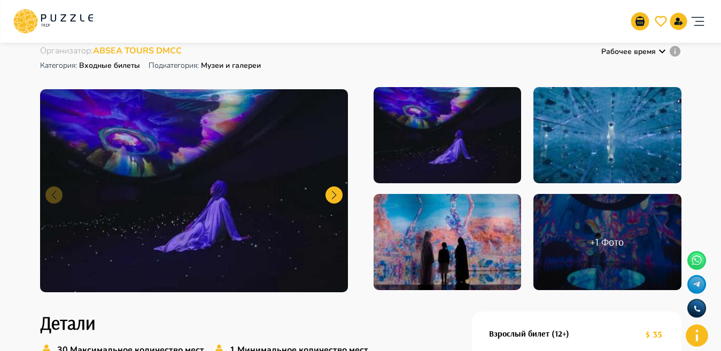
scroll to position [87, 0]
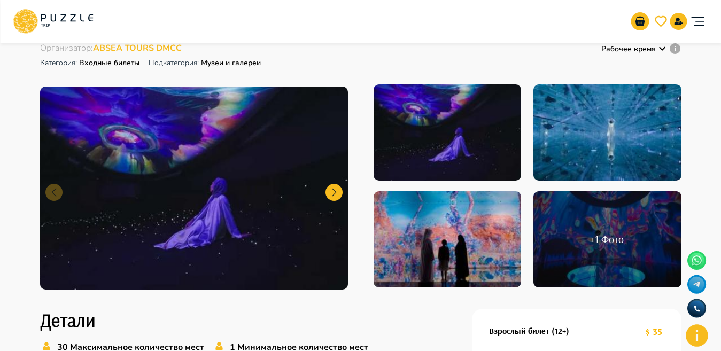
click at [421, 156] on img at bounding box center [448, 132] width 148 height 96
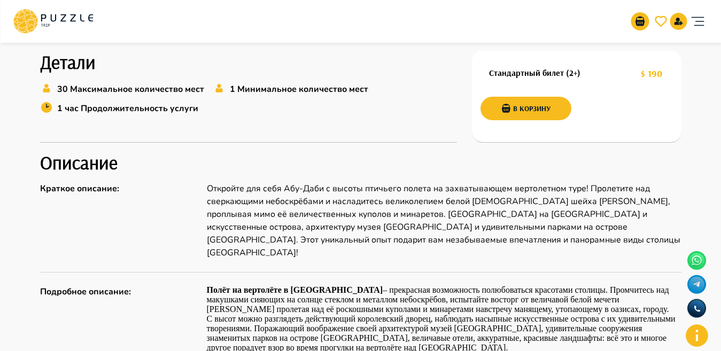
scroll to position [321, 0]
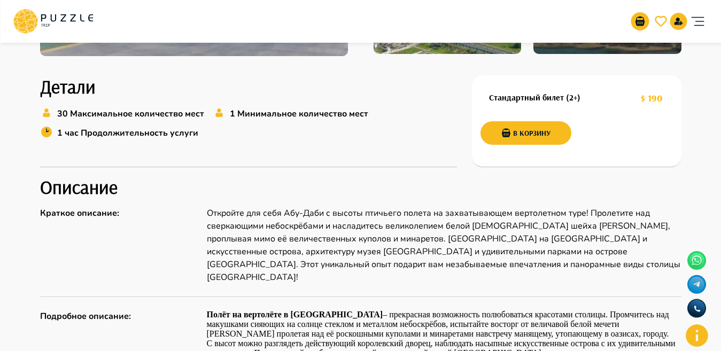
click at [571, 99] on h1 "Стандартный билет (2+)" at bounding box center [534, 98] width 91 height 10
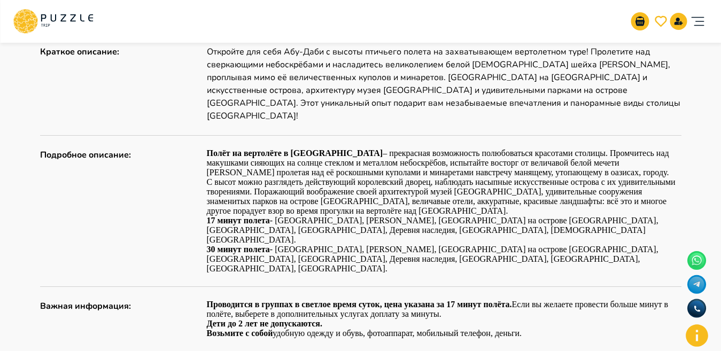
scroll to position [535, 0]
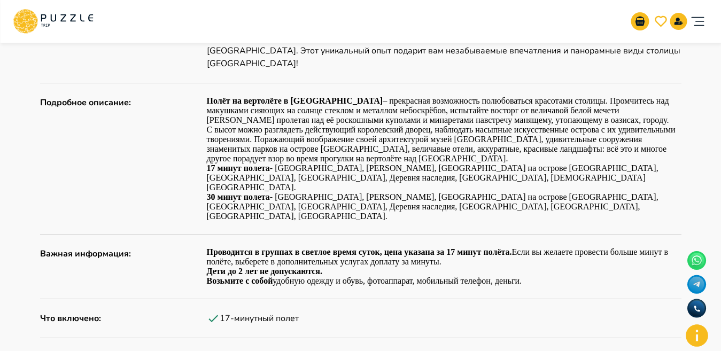
click at [538, 267] on p "Дети до 2 лет не допускаются." at bounding box center [444, 272] width 475 height 10
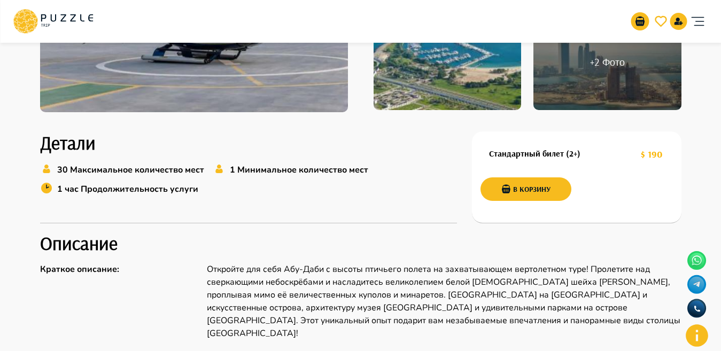
scroll to position [259, 0]
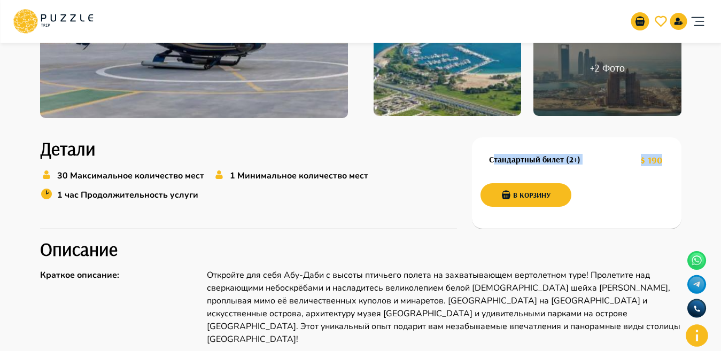
drag, startPoint x: 492, startPoint y: 160, endPoint x: 671, endPoint y: 160, distance: 179.1
click at [671, 160] on div "Стандартный билет (2+) $ 190" at bounding box center [577, 160] width 193 height 20
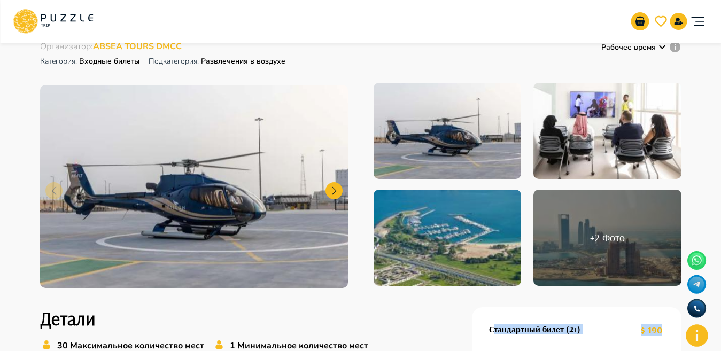
scroll to position [114, 0]
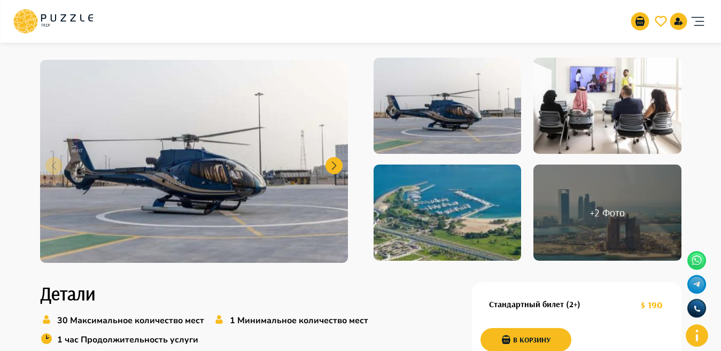
click at [614, 198] on div "+ 2 Фото" at bounding box center [608, 213] width 148 height 96
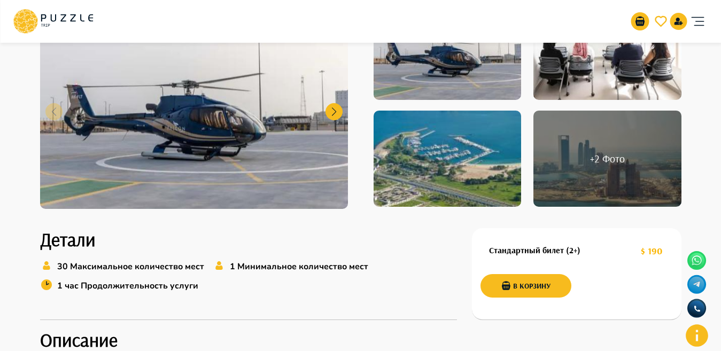
scroll to position [214, 0]
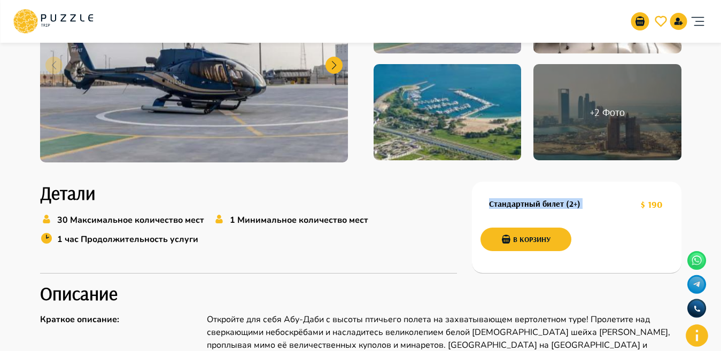
drag, startPoint x: 487, startPoint y: 197, endPoint x: 641, endPoint y: 202, distance: 154.1
click at [641, 202] on div "Стандартный билет (2+) $ 190" at bounding box center [576, 205] width 190 height 20
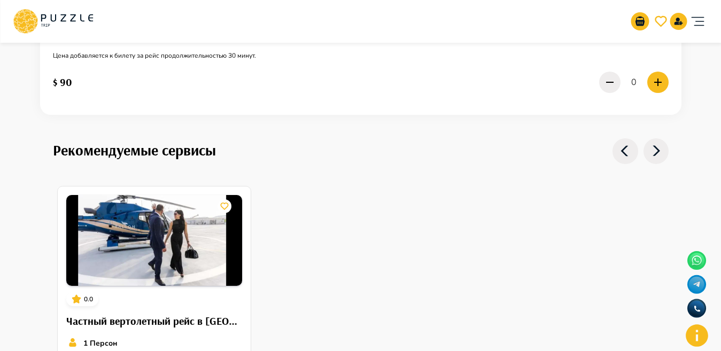
scroll to position [1059, 0]
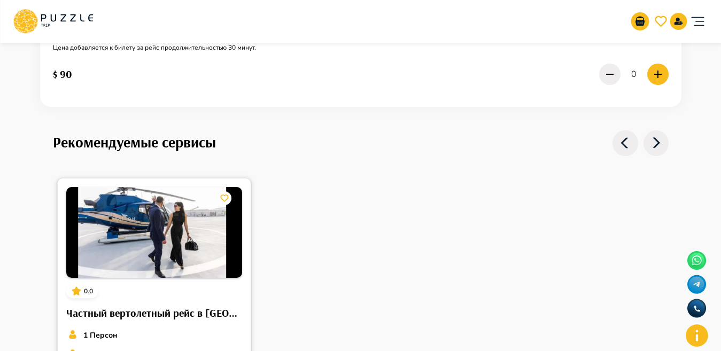
click at [147, 214] on img at bounding box center [154, 232] width 176 height 91
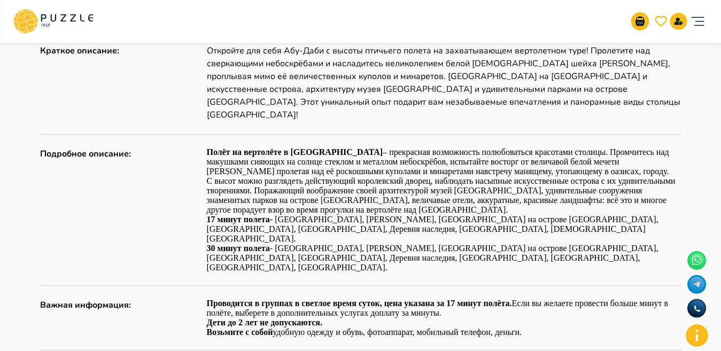
scroll to position [486, 0]
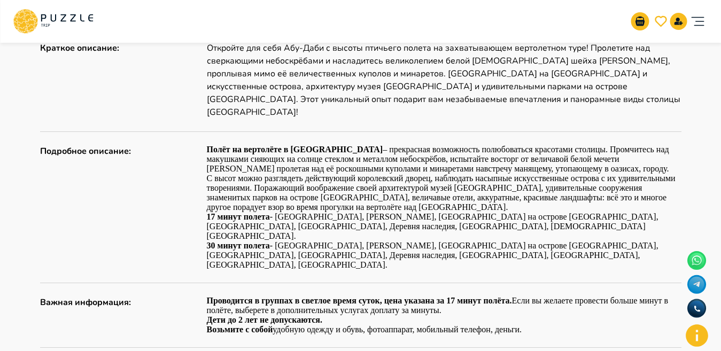
click at [501, 119] on div "Описание Краткое описание : Откройте для себя Абу-Даби с высоты птичьего полета…" at bounding box center [361, 270] width 642 height 519
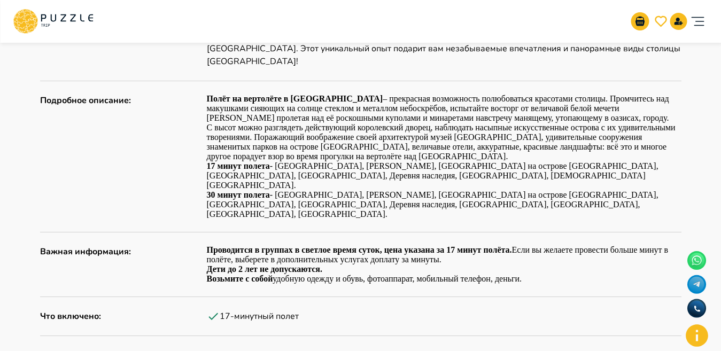
scroll to position [550, 0]
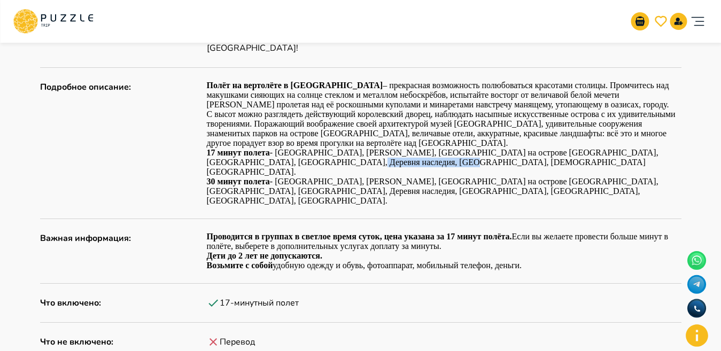
drag, startPoint x: 281, startPoint y: 146, endPoint x: 372, endPoint y: 146, distance: 90.9
click at [372, 146] on p "С высот можно разглядеть действующий королевский дворец, наблюдать насыпные иск…" at bounding box center [444, 143] width 475 height 67
click at [420, 137] on p "С высот можно разглядеть действующий королевский дворец, наблюдать насыпные иск…" at bounding box center [444, 143] width 475 height 67
drag, startPoint x: 366, startPoint y: 138, endPoint x: 419, endPoint y: 139, distance: 52.9
click at [419, 139] on p "С высот можно разглядеть действующий королевский дворец, наблюдать насыпные иск…" at bounding box center [444, 143] width 475 height 67
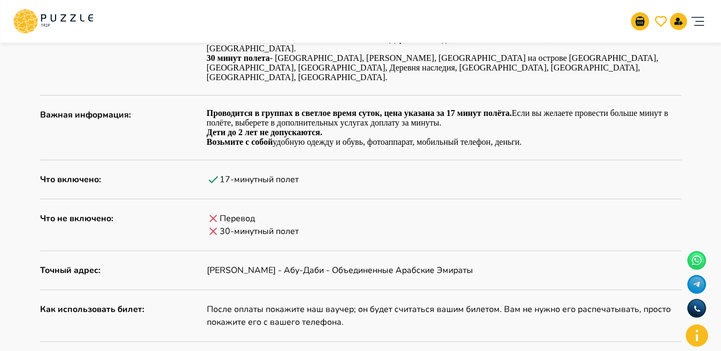
scroll to position [627, 0]
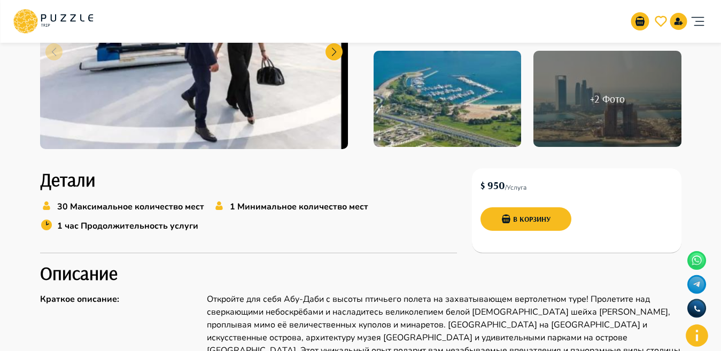
scroll to position [214, 0]
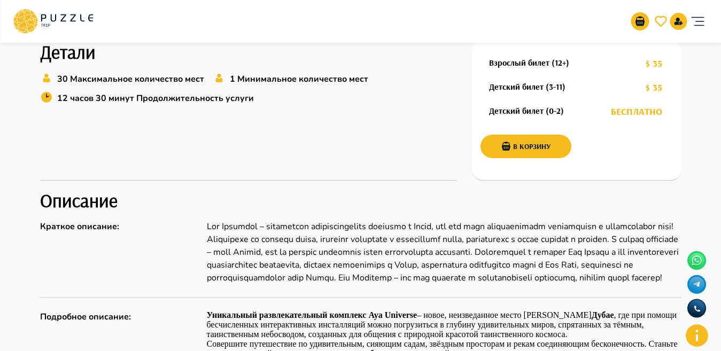
scroll to position [345, 0]
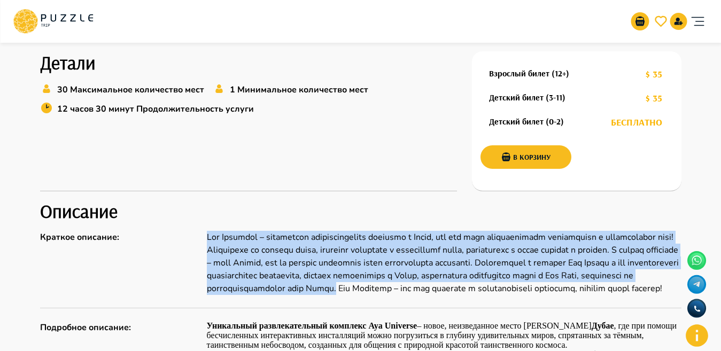
drag, startPoint x: 206, startPoint y: 237, endPoint x: 661, endPoint y: 288, distance: 457.4
click at [661, 288] on p at bounding box center [444, 263] width 475 height 64
copy p "Aya Universe – уникальный развлекательный комплекс в [GEOGRAPHIC_DATA], где вас…"
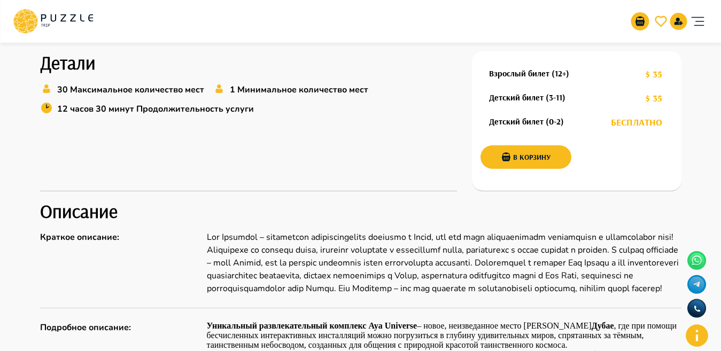
click at [382, 165] on div "Детали 30 Максимальное количество мест 1 Минимальное количество мест 12 часов 3…" at bounding box center [248, 121] width 417 height 140
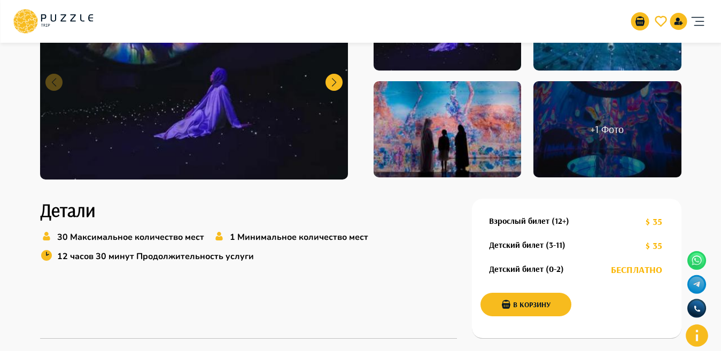
scroll to position [58, 0]
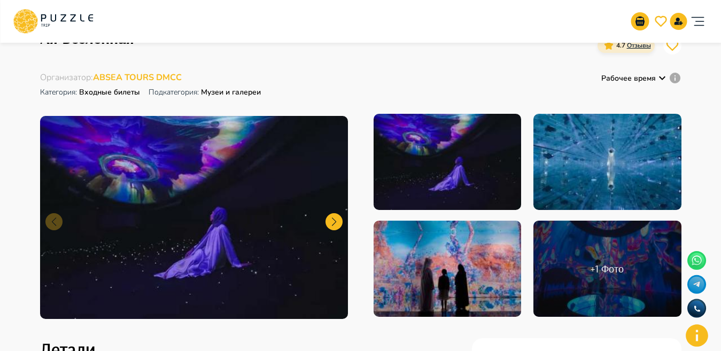
click at [230, 11] on div "Организаторам услуг Турагентствам Зарегистрироваться Войти USD *** RU **" at bounding box center [361, 21] width 696 height 34
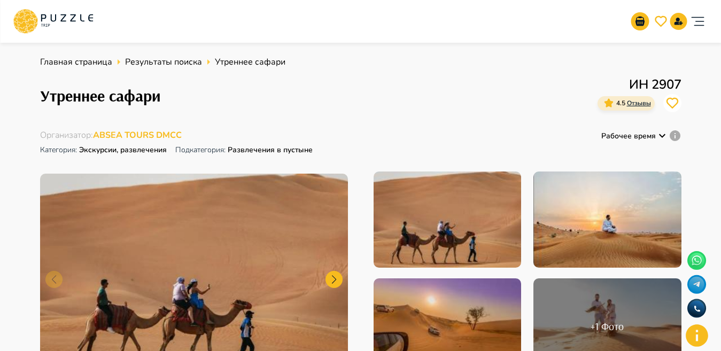
scroll to position [1014, 0]
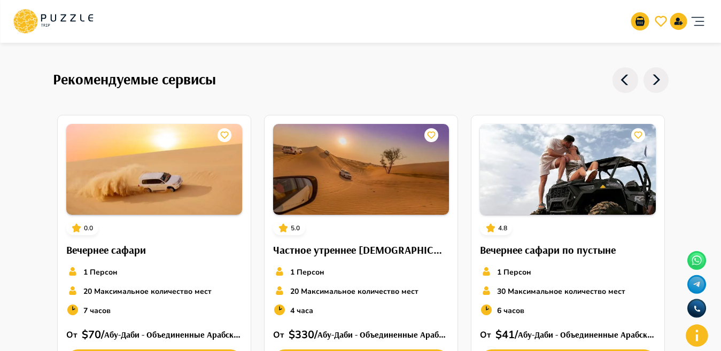
drag, startPoint x: 220, startPoint y: 22, endPoint x: 110, endPoint y: 22, distance: 110.7
click at [110, 22] on div "Организаторам услуг Турагентствам Зарегистрироваться Войти USD *** RU **" at bounding box center [361, 21] width 696 height 34
drag, startPoint x: 97, startPoint y: 22, endPoint x: 49, endPoint y: 18, distance: 47.8
click at [51, 18] on div "Организаторам услуг Турагентствам Зарегистрироваться Войти USD *** RU **" at bounding box center [361, 21] width 696 height 34
drag, startPoint x: 105, startPoint y: 23, endPoint x: 41, endPoint y: 9, distance: 65.1
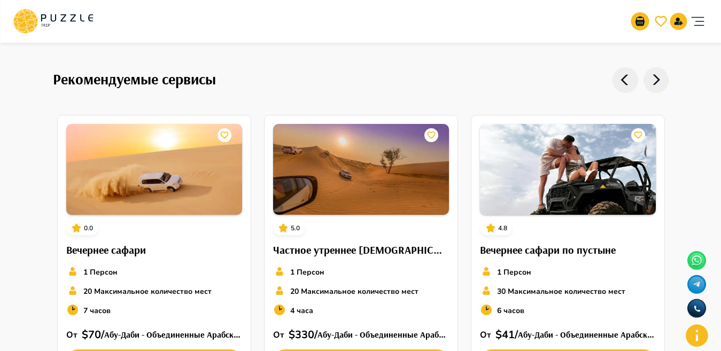
click at [41, 9] on div "Организаторам услуг Турагентствам Зарегистрироваться Войти USD *** RU **" at bounding box center [361, 21] width 696 height 34
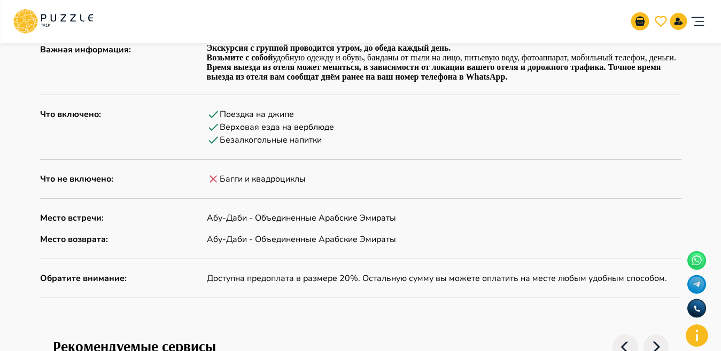
scroll to position [734, 0]
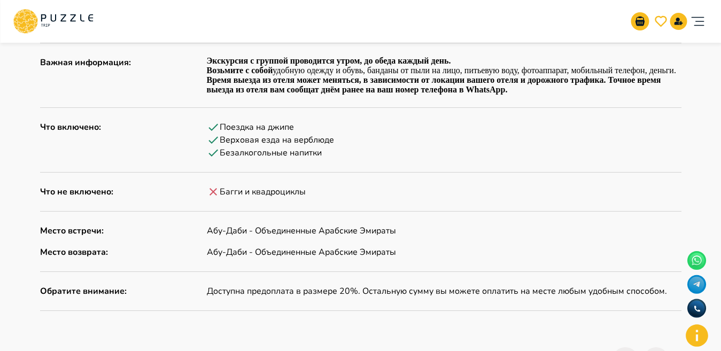
click at [233, 133] on p "Поездка на джипе" at bounding box center [257, 127] width 74 height 13
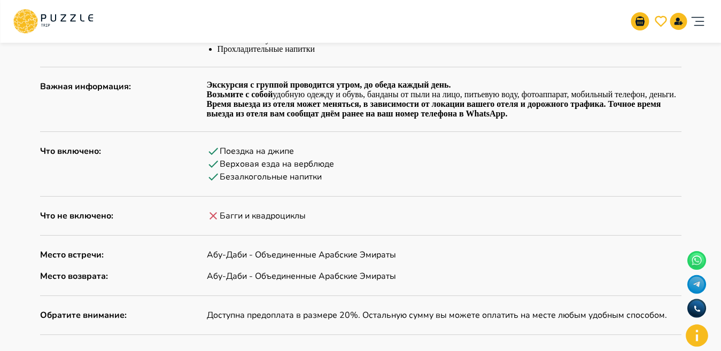
scroll to position [718, 0]
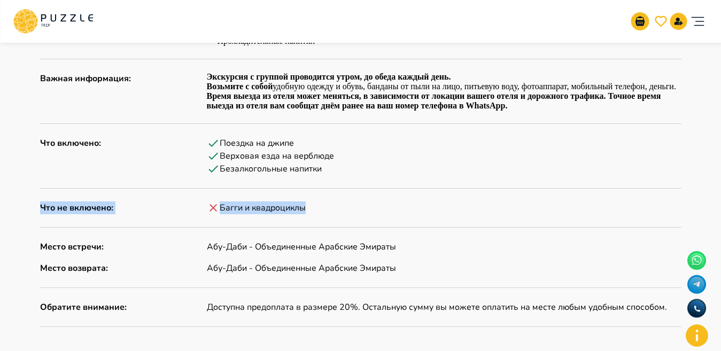
drag, startPoint x: 316, startPoint y: 207, endPoint x: 248, endPoint y: 215, distance: 68.3
click at [248, 215] on div "Описание Краткое описание : Начните утро с захватывающего сафари по пустыне! Пр…" at bounding box center [361, 65] width 642 height 525
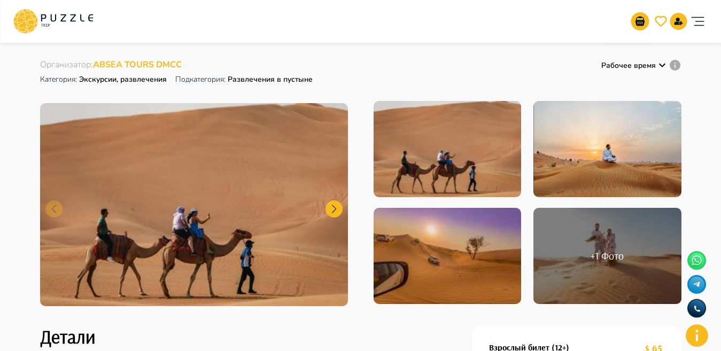
scroll to position [42, 0]
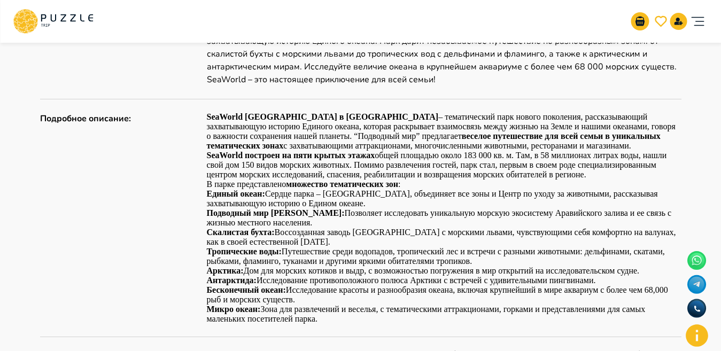
scroll to position [534, 0]
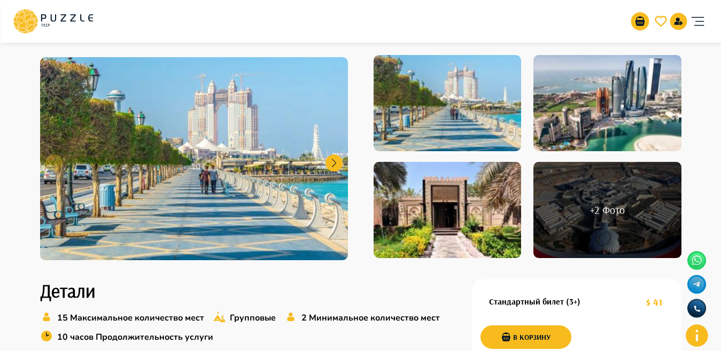
scroll to position [66, 0]
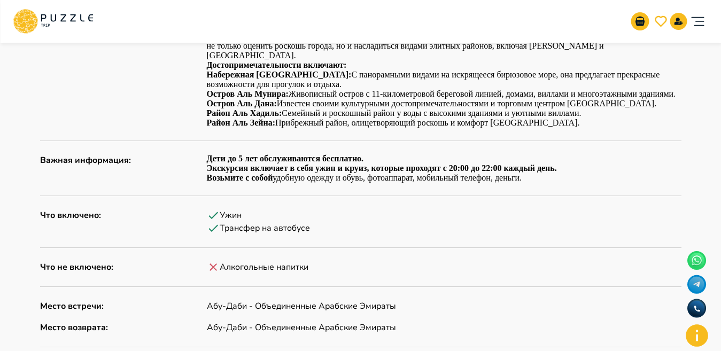
scroll to position [679, 0]
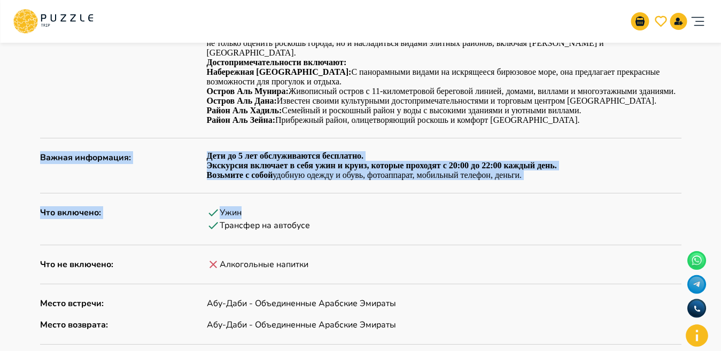
drag, startPoint x: 716, startPoint y: 178, endPoint x: 716, endPoint y: 168, distance: 9.1
click at [716, 168] on div "Главная страница Результаты поиска Ужин на арабской лодке в Абу-Даби. Ужин на а…" at bounding box center [360, 57] width 721 height 1394
click at [714, 161] on div "Главная страница Результаты поиска Ужин на арабской лодке в Абу-Даби. Ужин на а…" at bounding box center [360, 57] width 721 height 1394
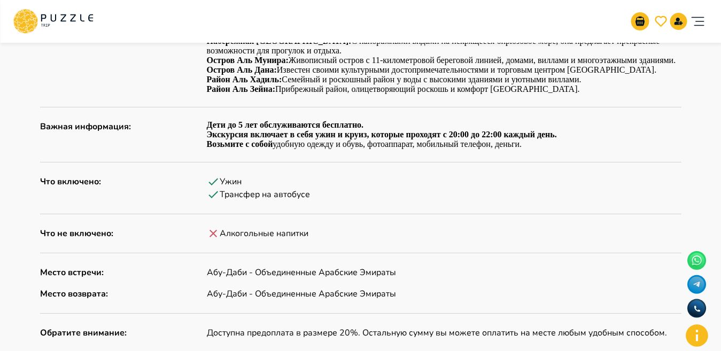
scroll to position [700, 0]
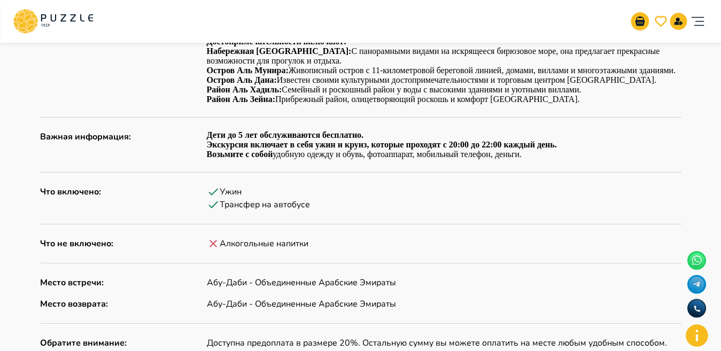
drag, startPoint x: 40, startPoint y: 167, endPoint x: 448, endPoint y: 196, distance: 409.0
click at [448, 196] on div "Описание Краткое описание : Насладитесь незабываемым ужином на арабской лодке в…" at bounding box center [361, 104] width 642 height 518
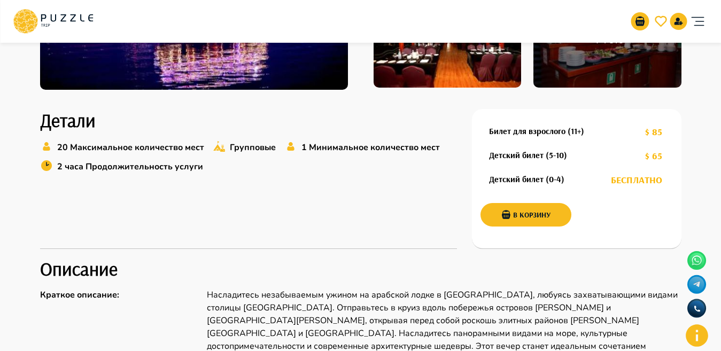
scroll to position [0, 0]
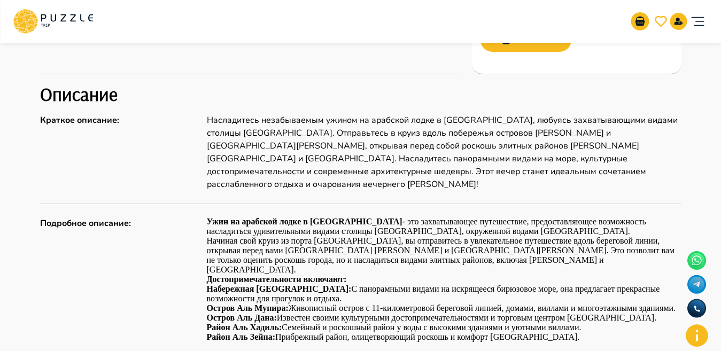
drag, startPoint x: 693, startPoint y: 123, endPoint x: 730, endPoint y: 132, distance: 38.0
click at [694, 123] on div "Главная страница Результаты поиска Ужин на арабской лодке в Абу-Даби. Ужин на а…" at bounding box center [360, 275] width 721 height 1394
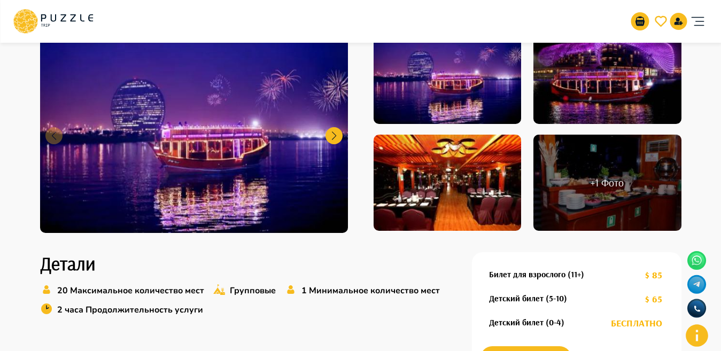
scroll to position [146, 0]
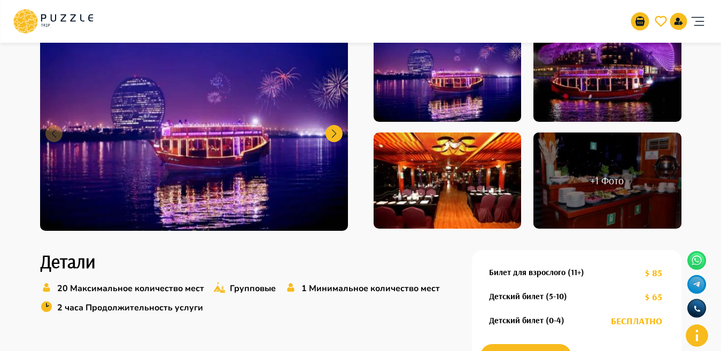
click at [630, 142] on div "+ 1 Фото" at bounding box center [608, 181] width 148 height 96
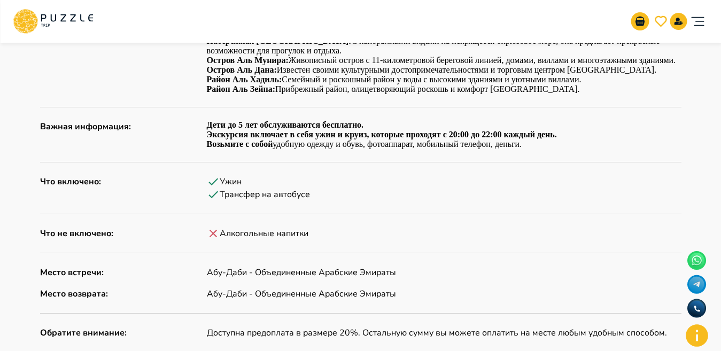
scroll to position [718, 0]
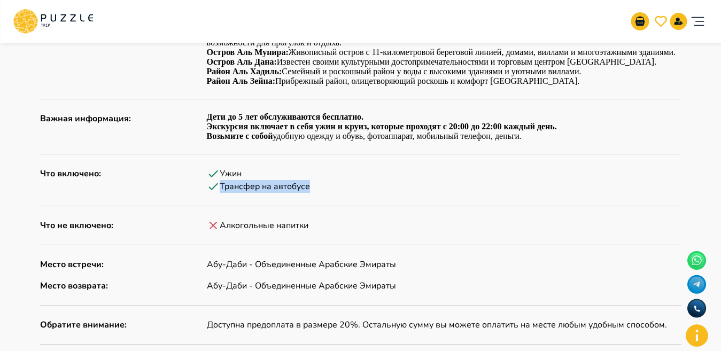
drag, startPoint x: 319, startPoint y: 163, endPoint x: 271, endPoint y: 152, distance: 49.3
click at [271, 167] on div "Ужин Трансфер на автобусе" at bounding box center [444, 180] width 475 height 26
click at [364, 180] on div "Трансфер на автобусе" at bounding box center [444, 186] width 475 height 13
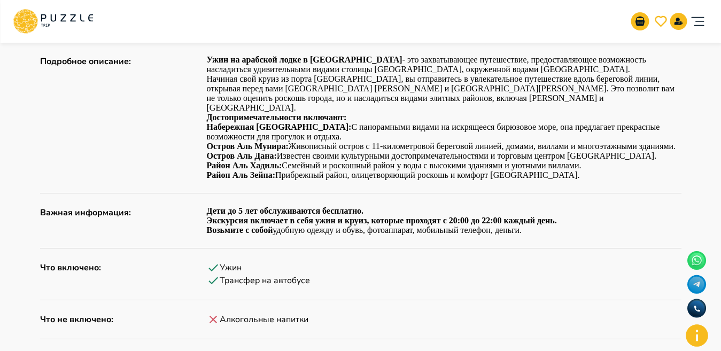
scroll to position [627, 0]
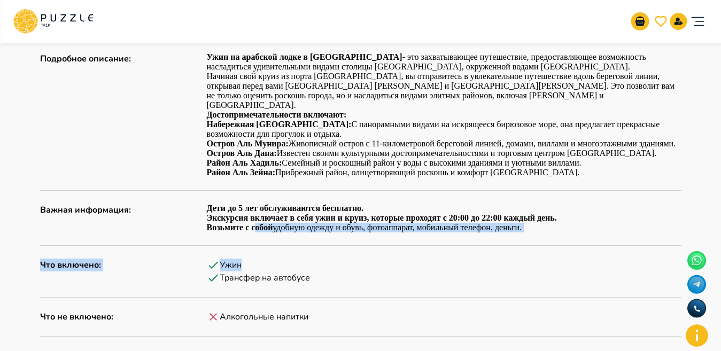
drag, startPoint x: 255, startPoint y: 202, endPoint x: 251, endPoint y: 239, distance: 37.0
click at [251, 239] on div "Описание Краткое описание : Насладитесь незабываемым ужином на арабской лодке в…" at bounding box center [361, 177] width 642 height 518
click at [290, 259] on div "Ужин" at bounding box center [444, 265] width 475 height 13
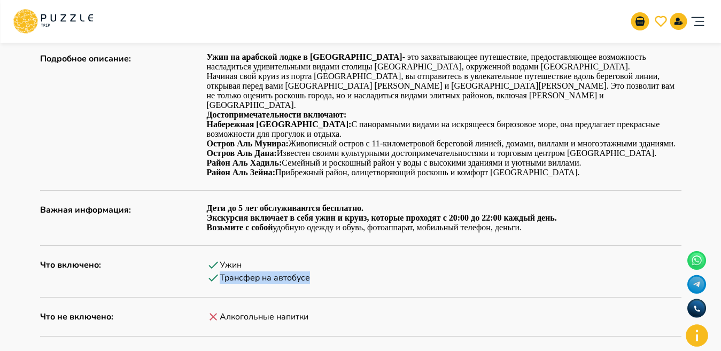
drag, startPoint x: 317, startPoint y: 252, endPoint x: 257, endPoint y: 243, distance: 61.2
click at [257, 259] on div "Ужин Трансфер на автобусе" at bounding box center [444, 272] width 475 height 26
click at [257, 259] on div "Ужин" at bounding box center [444, 265] width 475 height 13
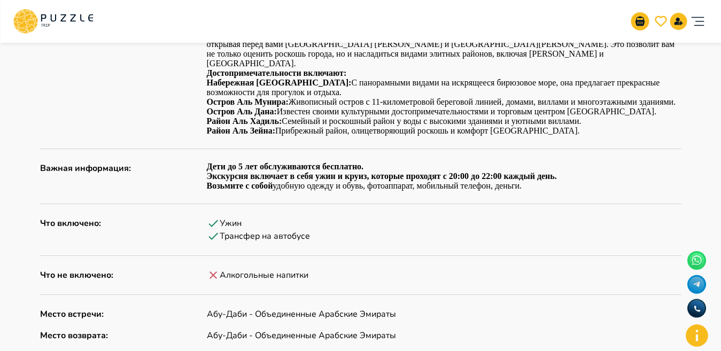
scroll to position [676, 0]
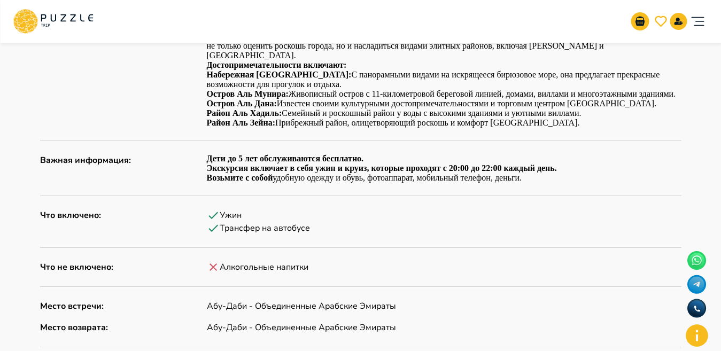
click at [434, 227] on div "Описание Краткое описание : Насладитесь незабываемым ужином на арабской лодке в…" at bounding box center [361, 127] width 642 height 518
drag, startPoint x: 322, startPoint y: 237, endPoint x: 202, endPoint y: 250, distance: 120.5
click at [202, 250] on div "Описание Краткое описание : Насладитесь незабываемым ужином на арабской лодке в…" at bounding box center [361, 127] width 642 height 518
click at [218, 261] on icon at bounding box center [213, 267] width 13 height 13
click at [333, 261] on div "Алкогольные напитки" at bounding box center [444, 267] width 475 height 13
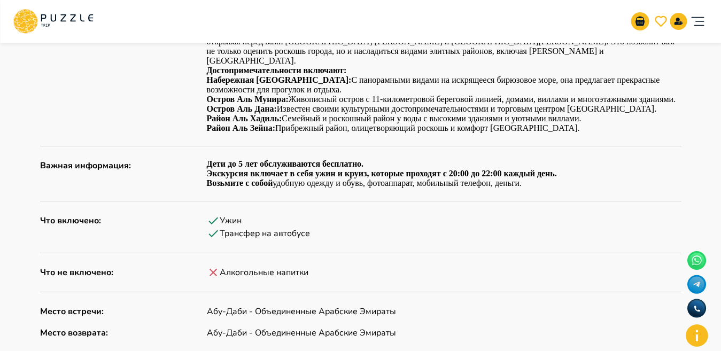
scroll to position [687, 0]
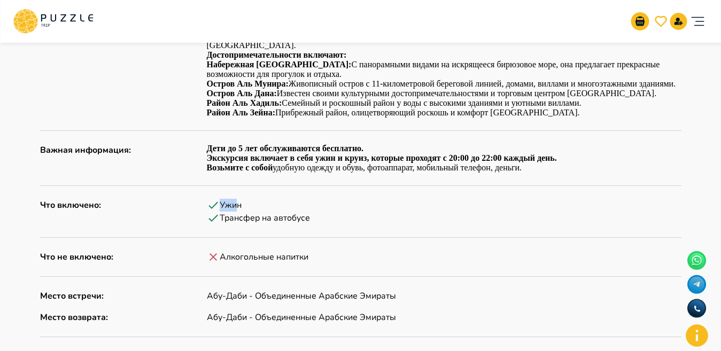
drag, startPoint x: 237, startPoint y: 184, endPoint x: 204, endPoint y: 188, distance: 32.8
click at [204, 199] on div "Что включено : Ужин Трансфер на автобусе" at bounding box center [361, 212] width 642 height 26
click at [257, 203] on div "Описание Краткое описание : Насладитесь незабываемым ужином на арабской лодке в…" at bounding box center [361, 117] width 642 height 518
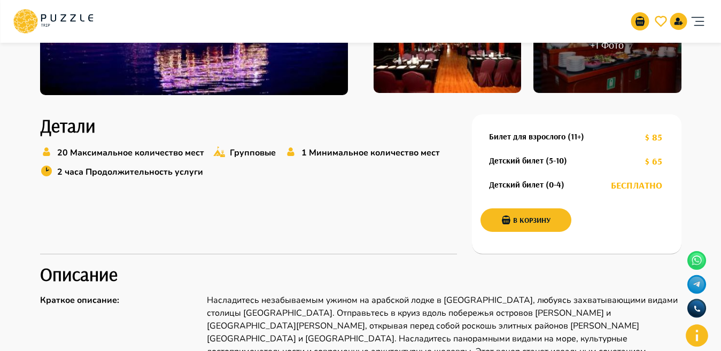
scroll to position [371, 0]
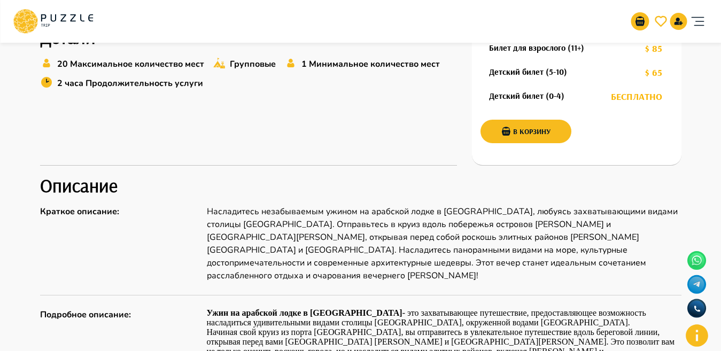
drag, startPoint x: 721, startPoint y: 98, endPoint x: 730, endPoint y: 96, distance: 9.3
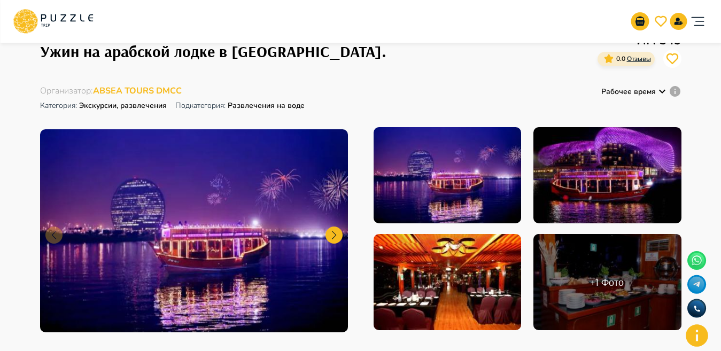
scroll to position [0, 0]
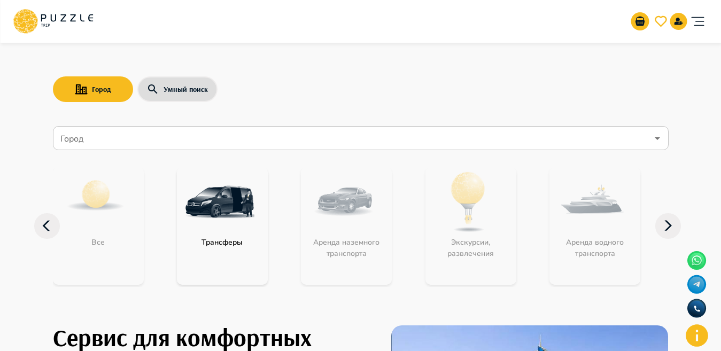
click at [89, 146] on input "Город" at bounding box center [353, 138] width 590 height 20
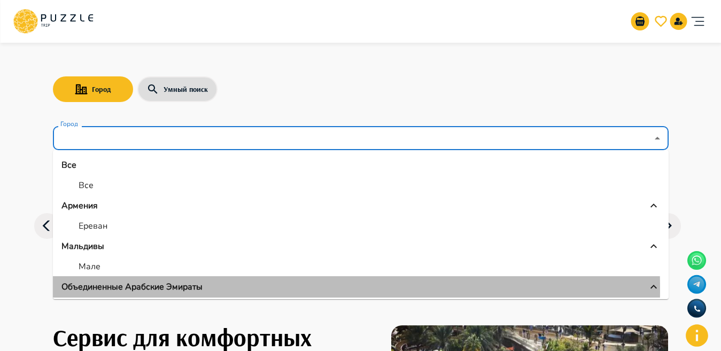
click at [107, 289] on p "Объединенные Арабские Эмираты" at bounding box center [131, 287] width 141 height 13
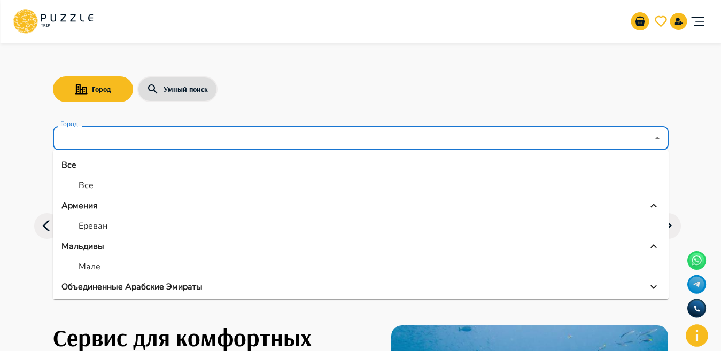
scroll to position [27, 0]
